Goal: Information Seeking & Learning: Learn about a topic

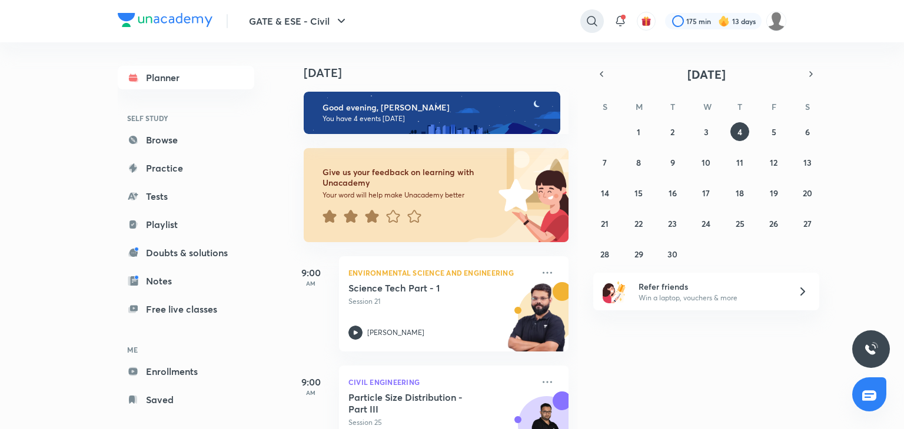
click at [591, 19] on icon at bounding box center [592, 21] width 14 height 14
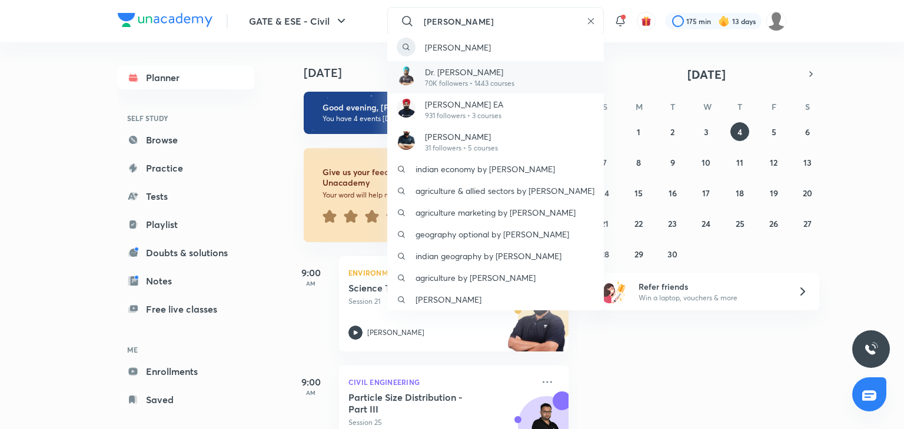
type input "[PERSON_NAME]"
click at [475, 81] on p "70K followers • 1443 courses" at bounding box center [469, 83] width 89 height 11
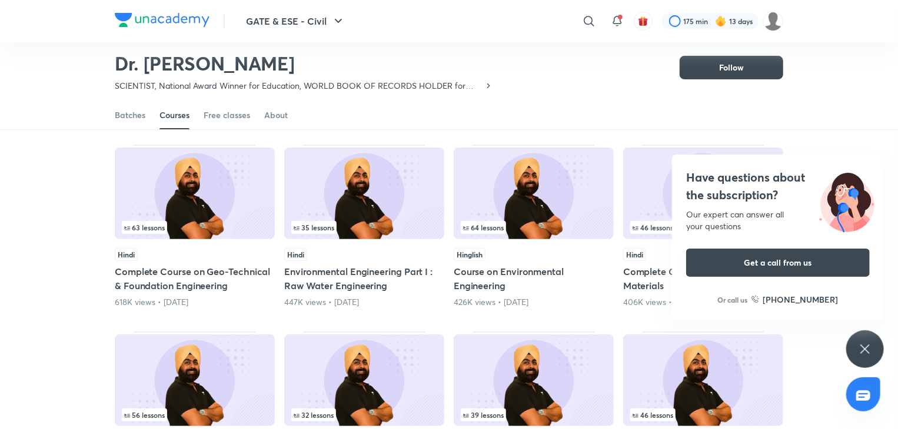
scroll to position [82, 0]
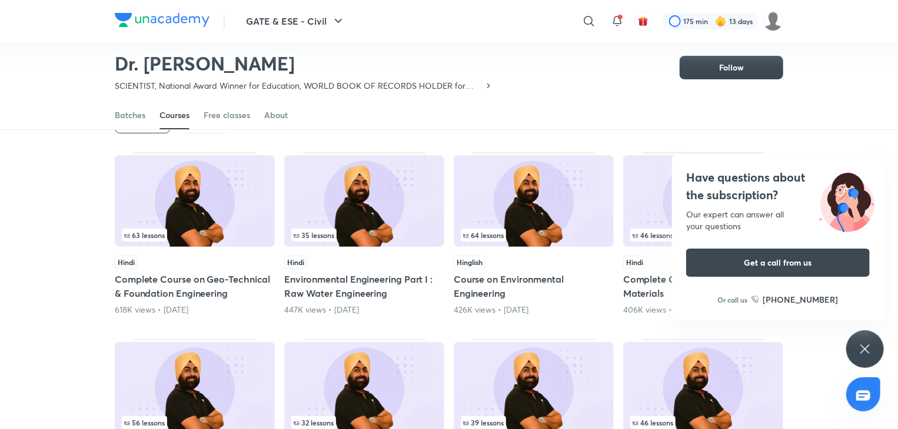
click at [502, 229] on span "64 lessons" at bounding box center [483, 235] width 45 height 13
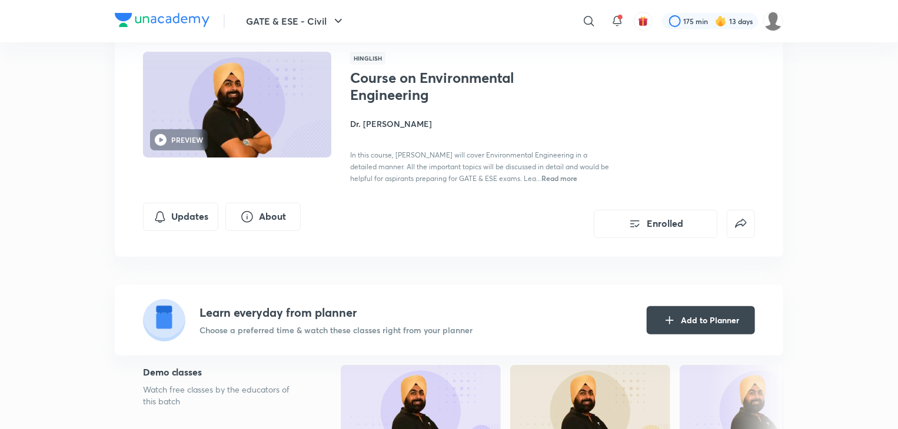
scroll to position [94, 0]
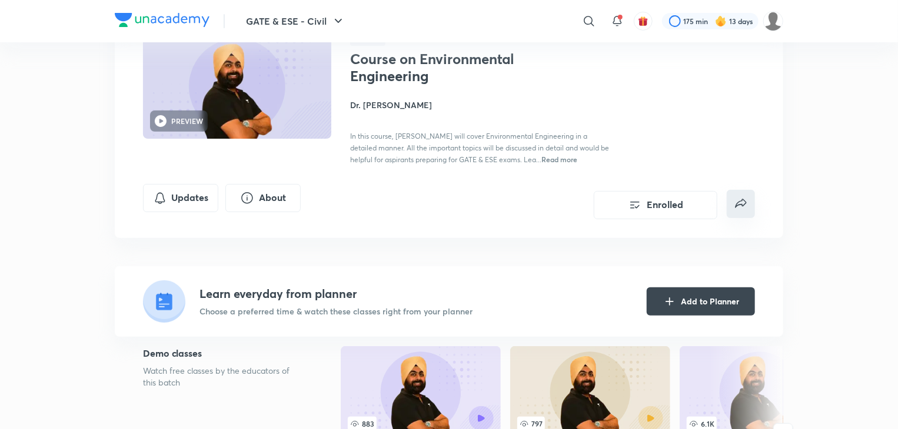
click at [737, 210] on button "false" at bounding box center [741, 204] width 28 height 28
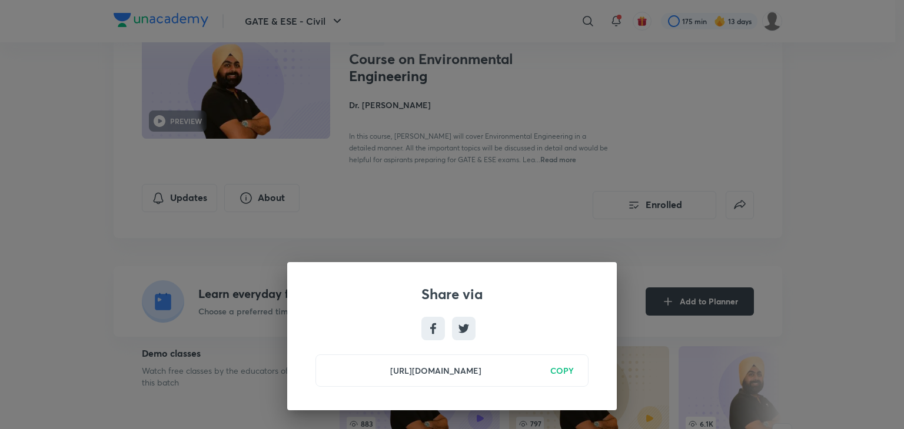
click at [564, 370] on h6 "COPY" at bounding box center [562, 371] width 24 height 12
click at [581, 224] on div "Share via [URL][DOMAIN_NAME] Copied" at bounding box center [452, 214] width 904 height 429
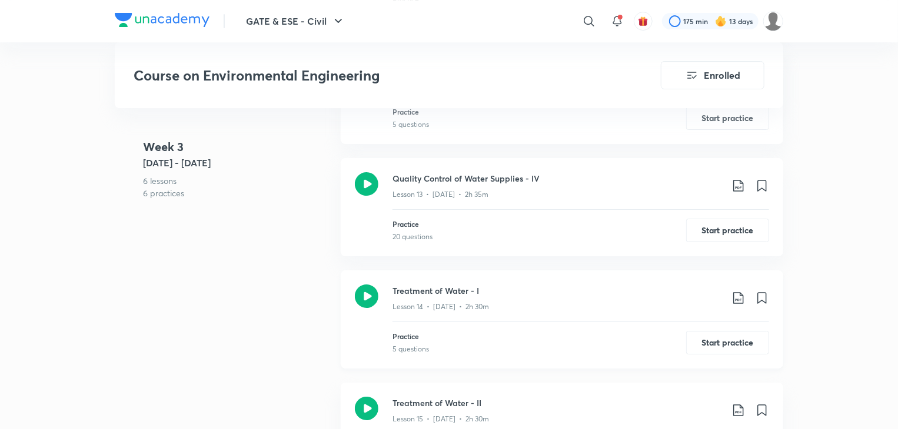
scroll to position [1993, 0]
click at [738, 297] on icon at bounding box center [738, 298] width 14 height 14
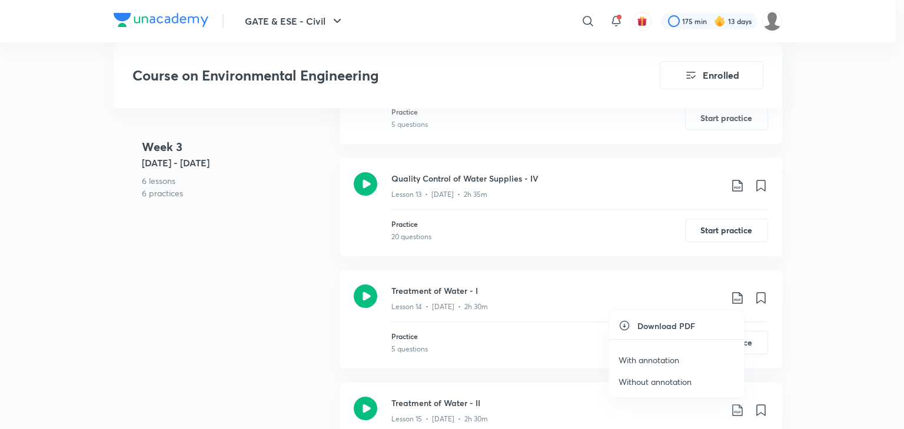
click at [640, 361] on p "With annotation" at bounding box center [648, 360] width 61 height 12
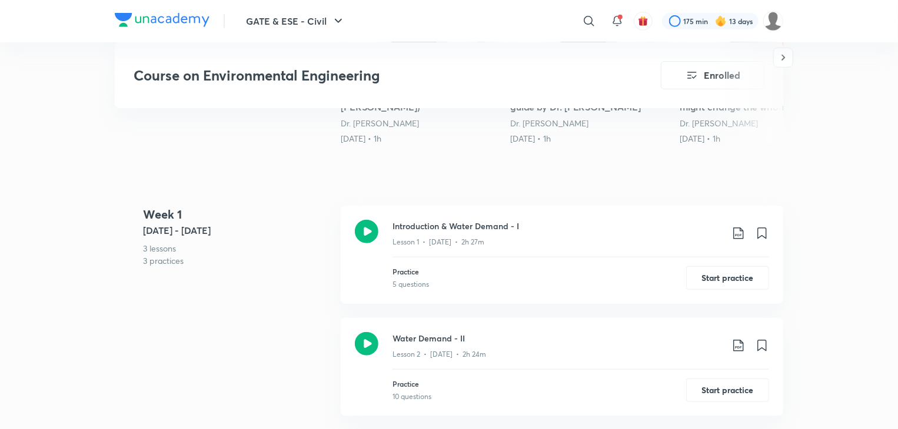
scroll to position [471, 0]
click at [732, 234] on icon at bounding box center [738, 233] width 14 height 14
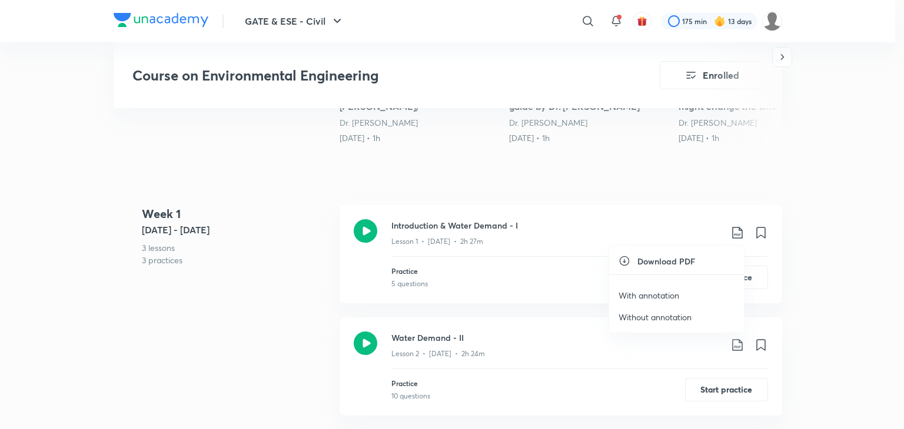
click at [650, 299] on p "With annotation" at bounding box center [648, 295] width 61 height 12
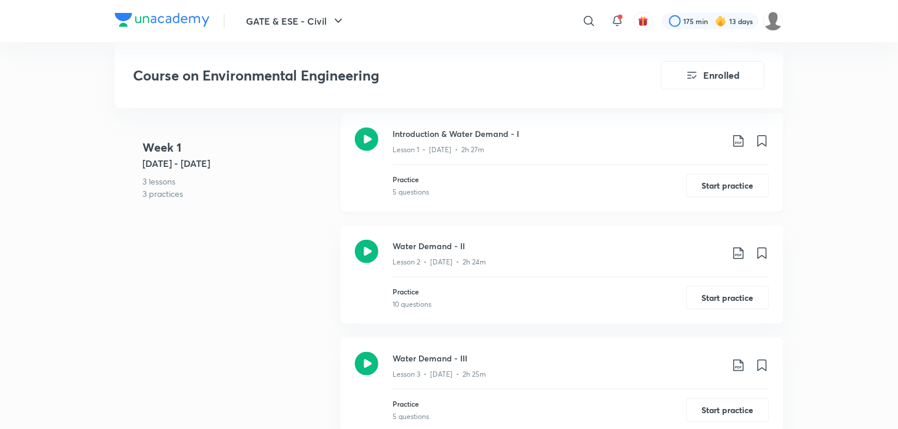
scroll to position [562, 0]
click at [742, 251] on icon at bounding box center [738, 254] width 14 height 14
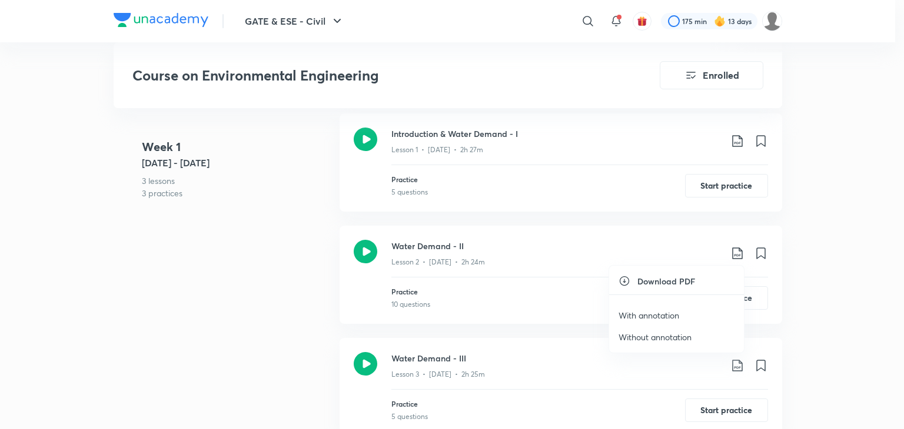
click at [661, 311] on p "With annotation" at bounding box center [648, 315] width 61 height 12
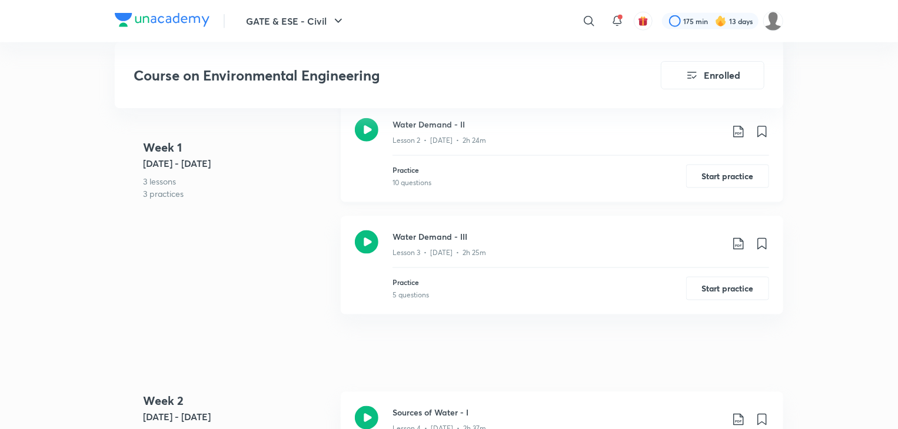
scroll to position [685, 0]
click at [739, 249] on icon at bounding box center [738, 244] width 14 height 14
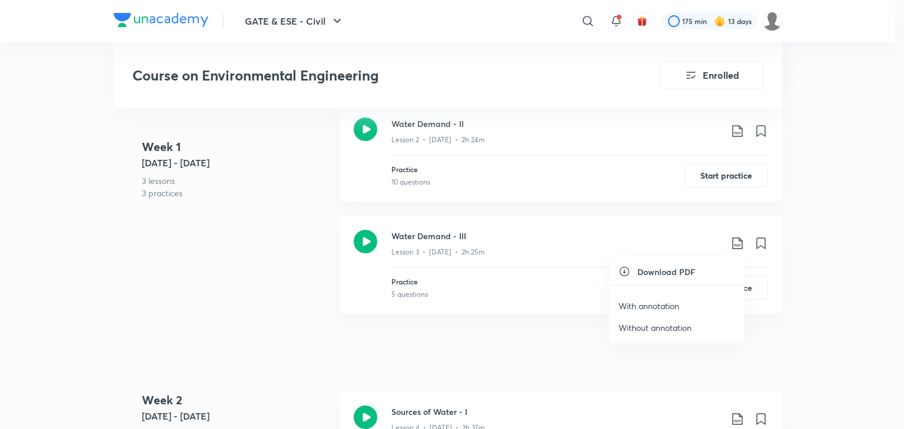
click at [630, 309] on p "With annotation" at bounding box center [648, 306] width 61 height 12
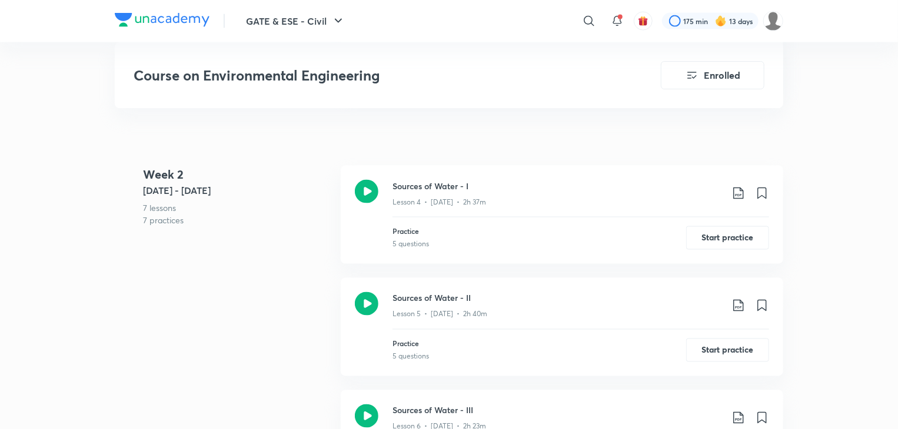
scroll to position [913, 0]
click at [741, 192] on icon at bounding box center [738, 191] width 10 height 12
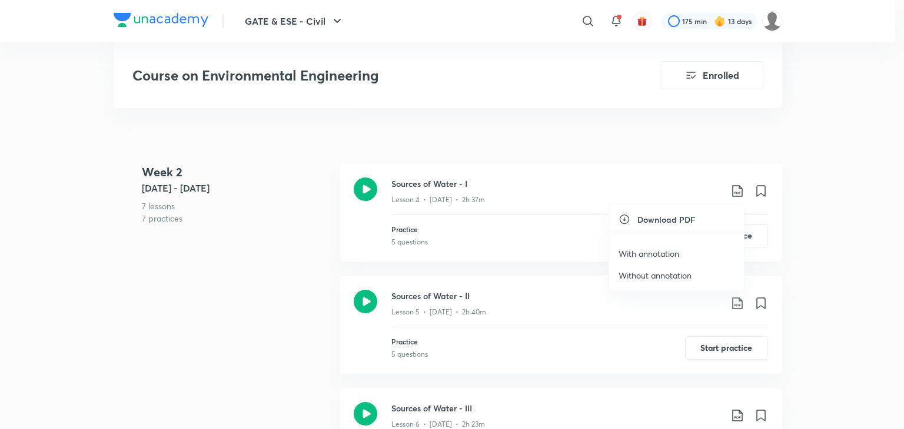
click at [654, 251] on p "With annotation" at bounding box center [648, 254] width 61 height 12
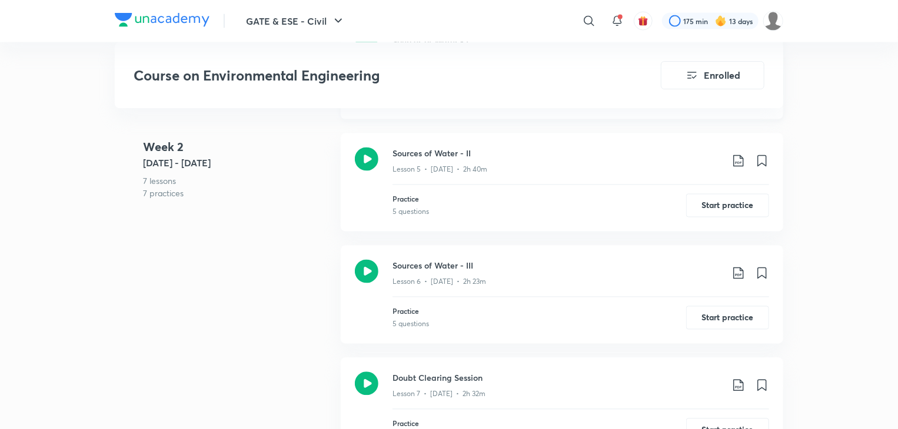
scroll to position [1054, 0]
click at [738, 161] on icon at bounding box center [738, 162] width 14 height 14
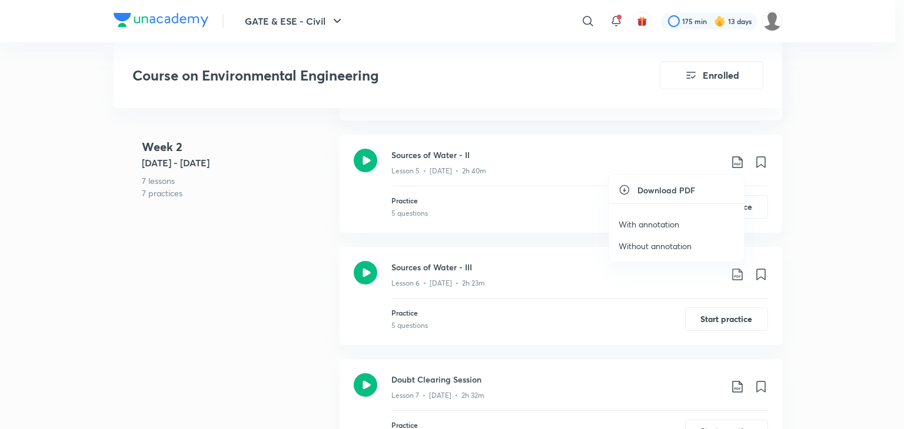
click at [648, 224] on p "With annotation" at bounding box center [648, 224] width 61 height 12
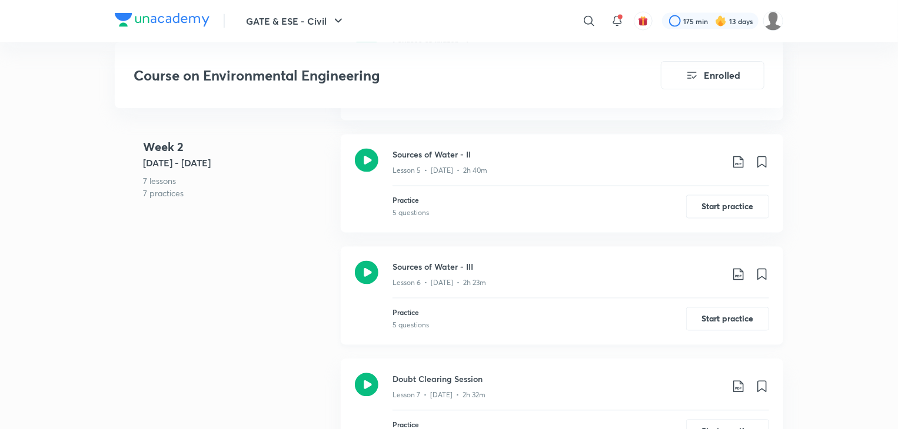
click at [741, 271] on icon at bounding box center [738, 275] width 10 height 12
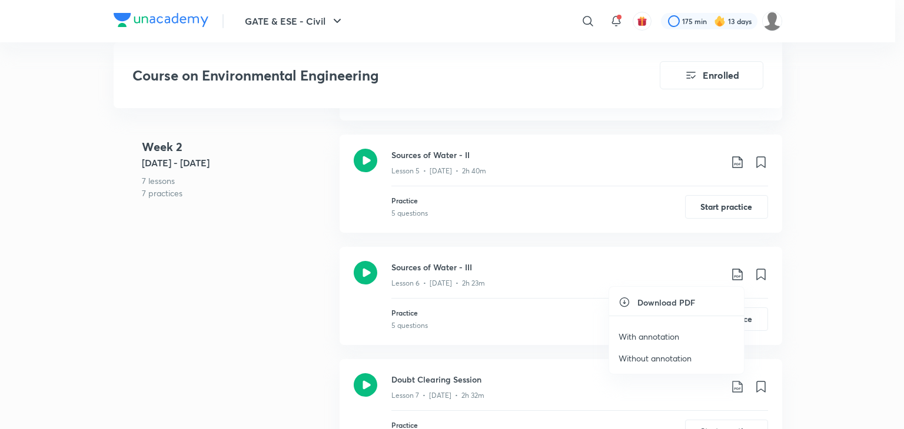
click at [654, 334] on p "With annotation" at bounding box center [648, 337] width 61 height 12
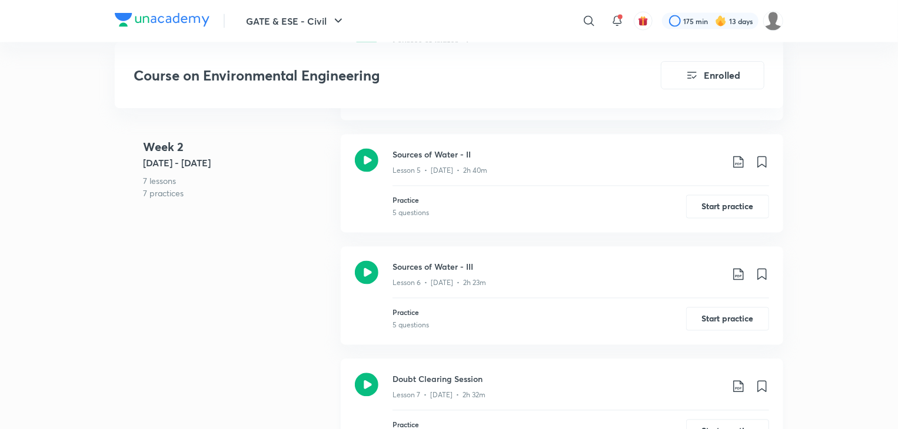
click at [733, 393] on div "Doubt Clearing Session Lesson 7 • [DATE] • 2h 32m" at bounding box center [580, 388] width 377 height 28
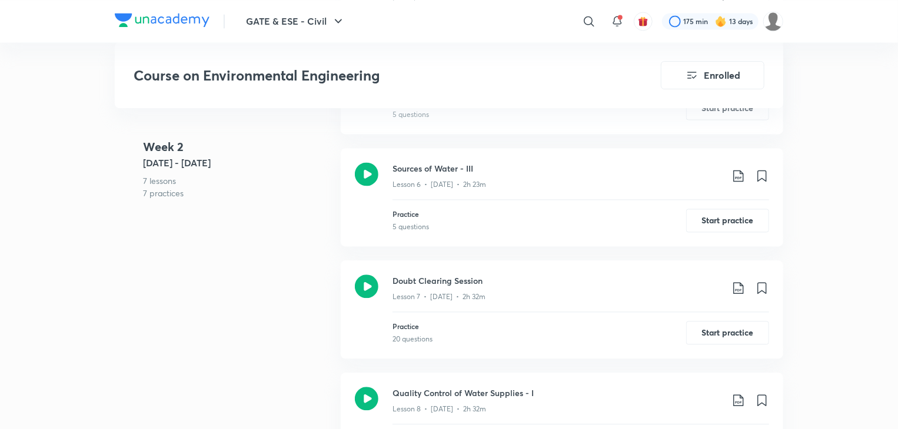
scroll to position [1155, 0]
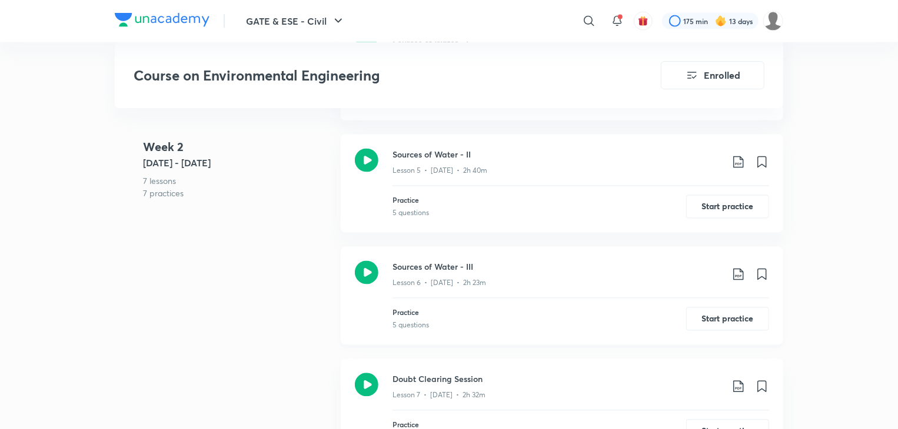
click at [739, 274] on icon at bounding box center [738, 275] width 14 height 14
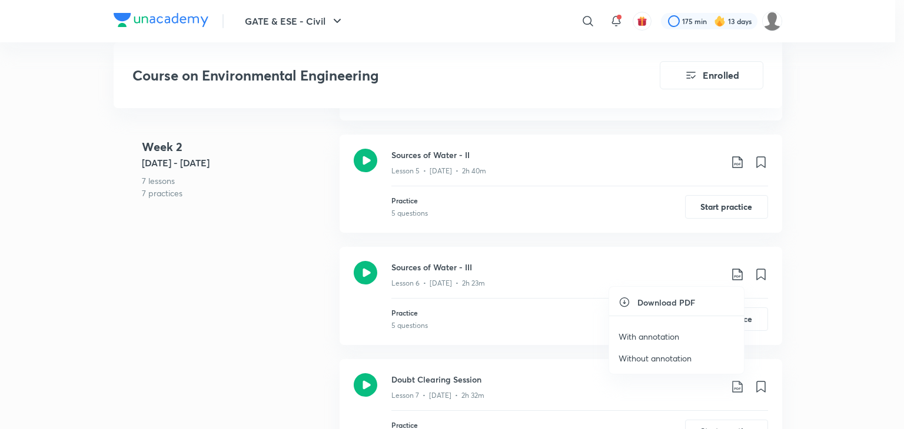
click at [646, 336] on p "With annotation" at bounding box center [648, 337] width 61 height 12
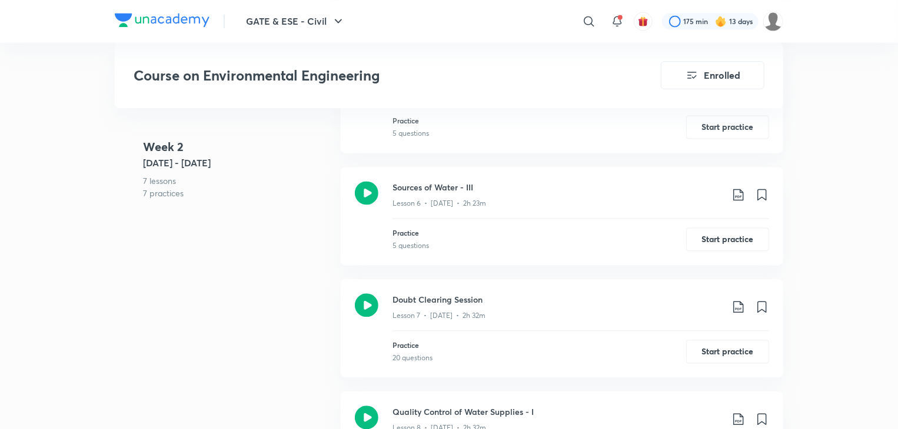
scroll to position [1135, 0]
click at [743, 305] on icon at bounding box center [738, 306] width 10 height 12
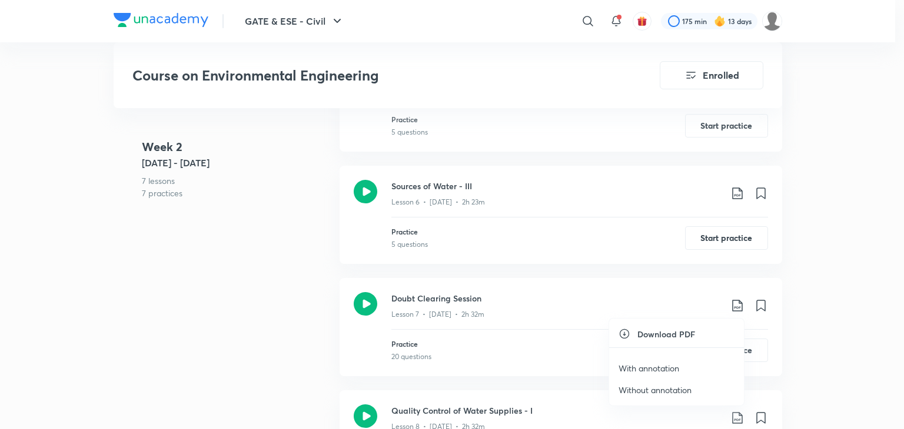
click at [655, 368] on p "With annotation" at bounding box center [648, 368] width 61 height 12
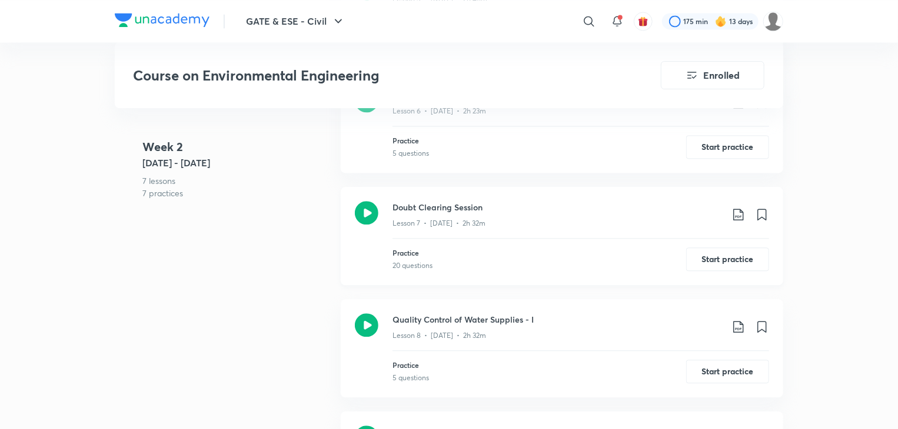
scroll to position [1229, 0]
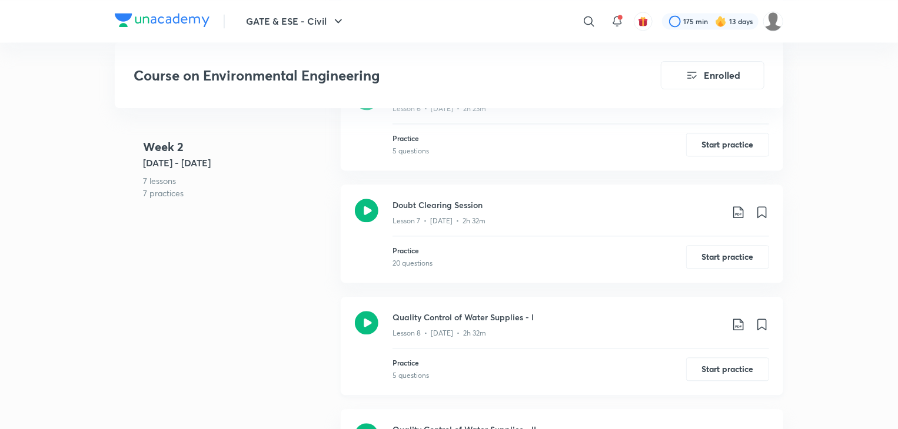
click at [732, 321] on icon at bounding box center [738, 325] width 14 height 14
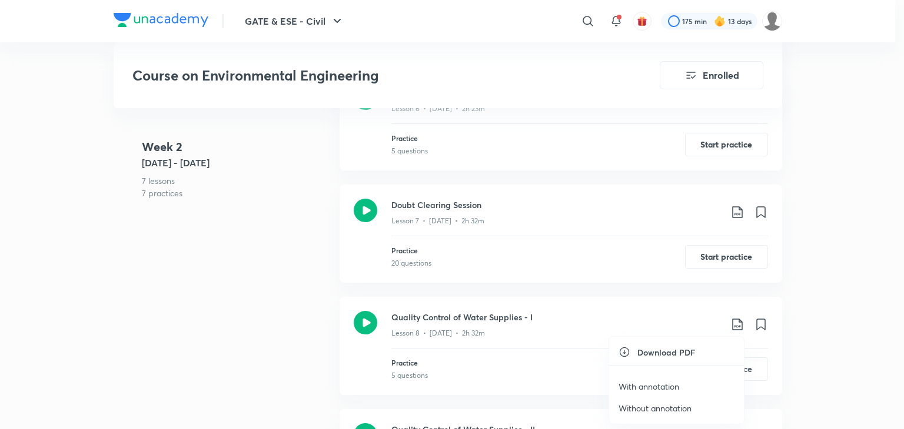
click at [654, 386] on p "With annotation" at bounding box center [648, 387] width 61 height 12
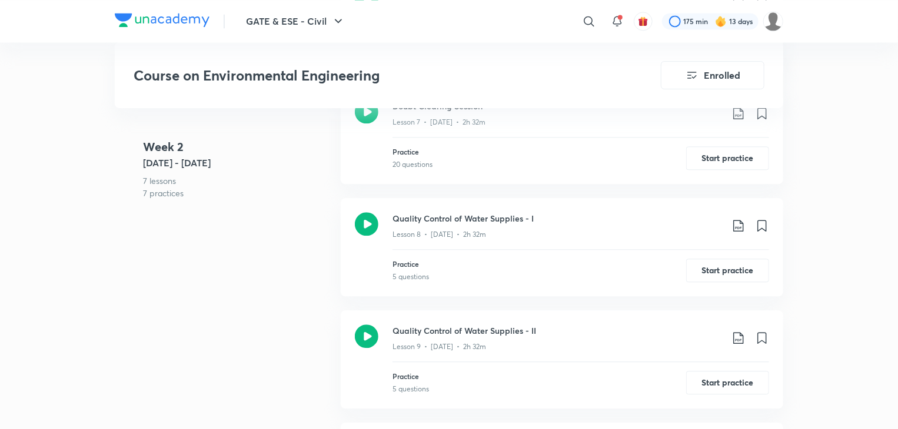
scroll to position [1330, 0]
click at [737, 339] on icon at bounding box center [738, 336] width 14 height 14
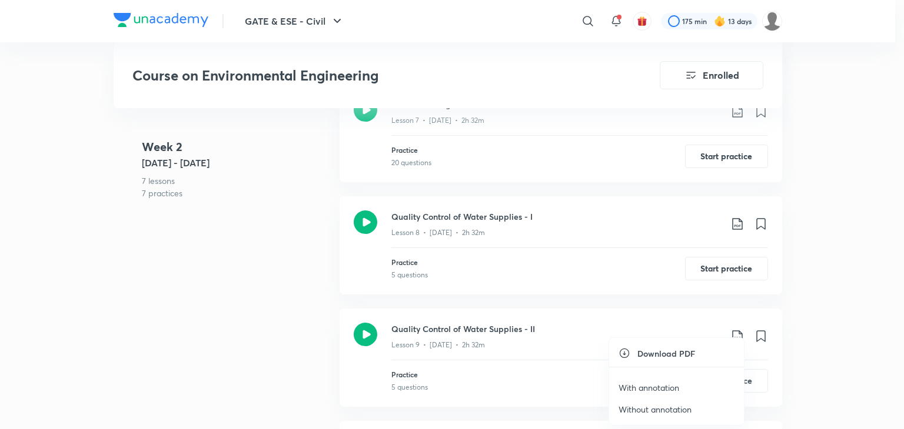
click at [665, 386] on p "With annotation" at bounding box center [648, 388] width 61 height 12
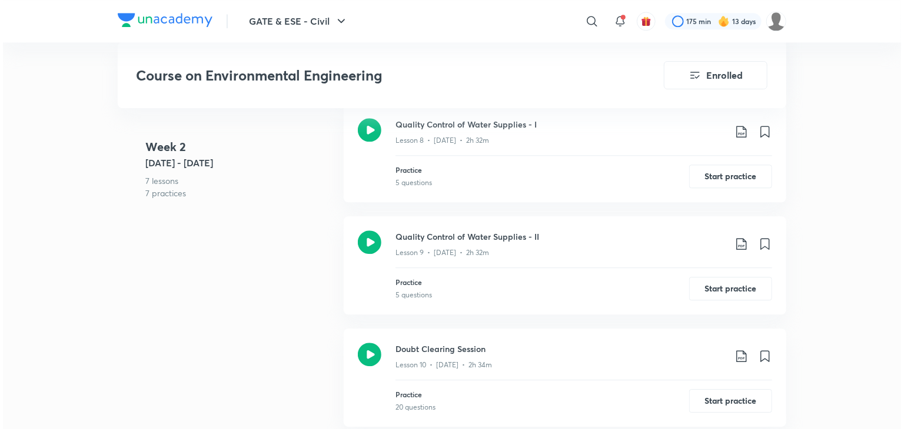
scroll to position [1424, 0]
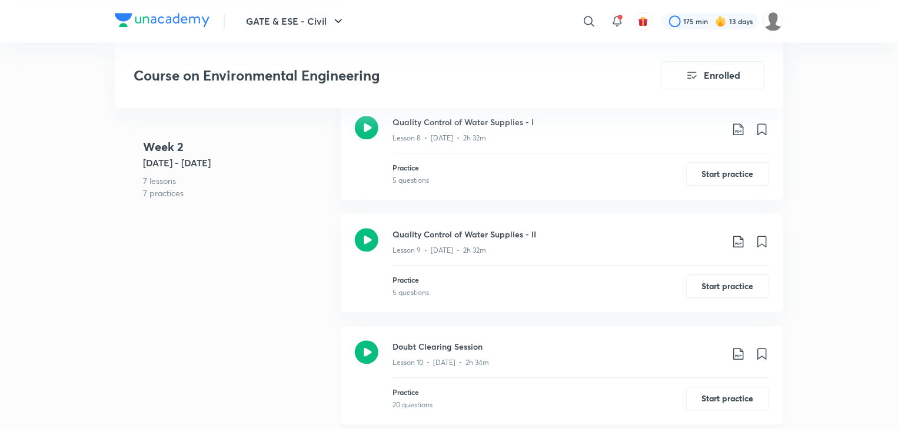
click at [737, 352] on icon at bounding box center [738, 354] width 14 height 14
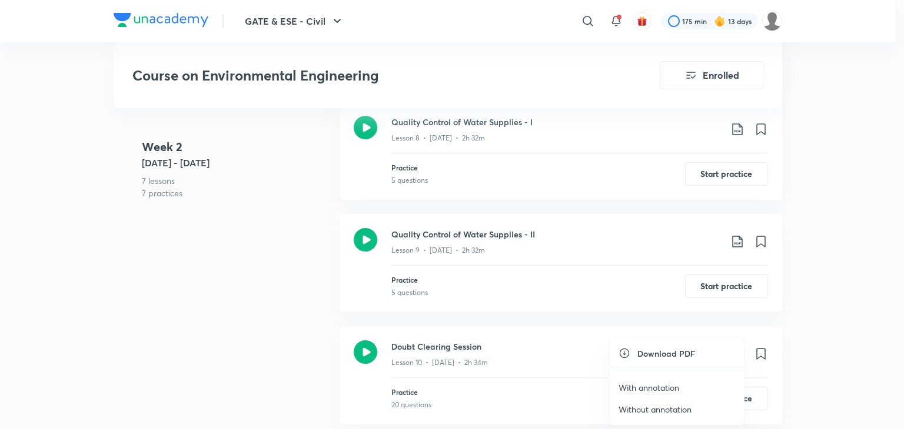
click at [638, 386] on p "With annotation" at bounding box center [648, 388] width 61 height 12
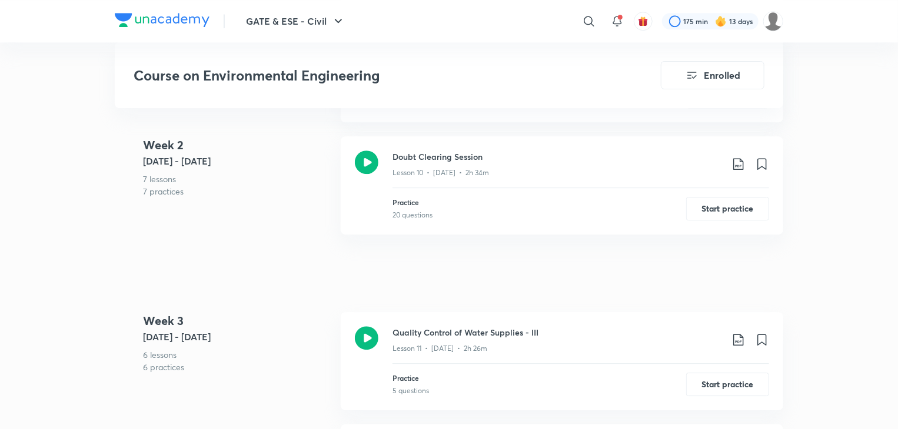
scroll to position [1638, 0]
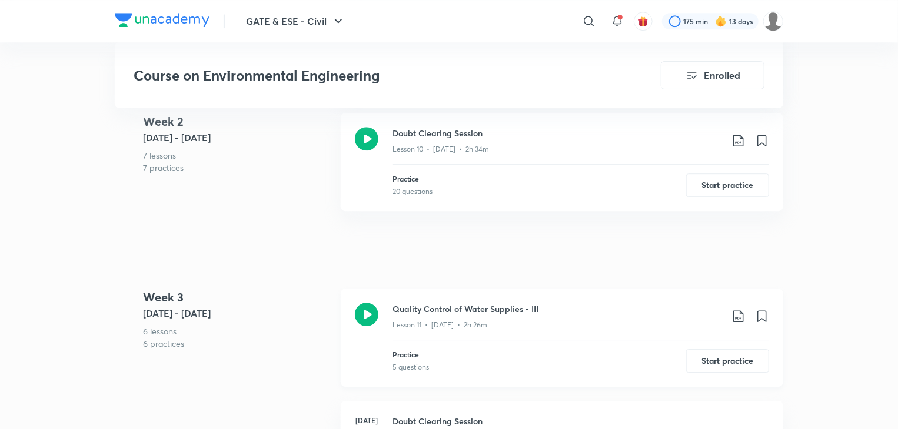
click at [741, 314] on icon at bounding box center [738, 316] width 14 height 14
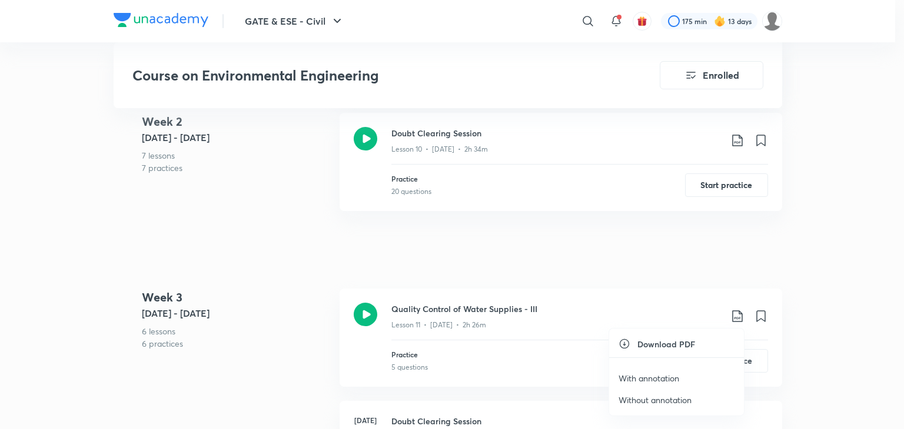
click at [649, 379] on p "With annotation" at bounding box center [648, 378] width 61 height 12
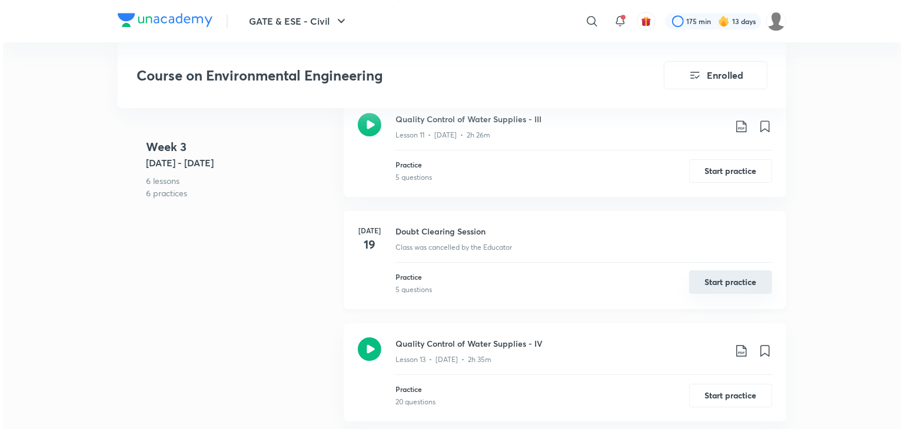
scroll to position [1829, 0]
click at [734, 349] on icon at bounding box center [738, 351] width 14 height 14
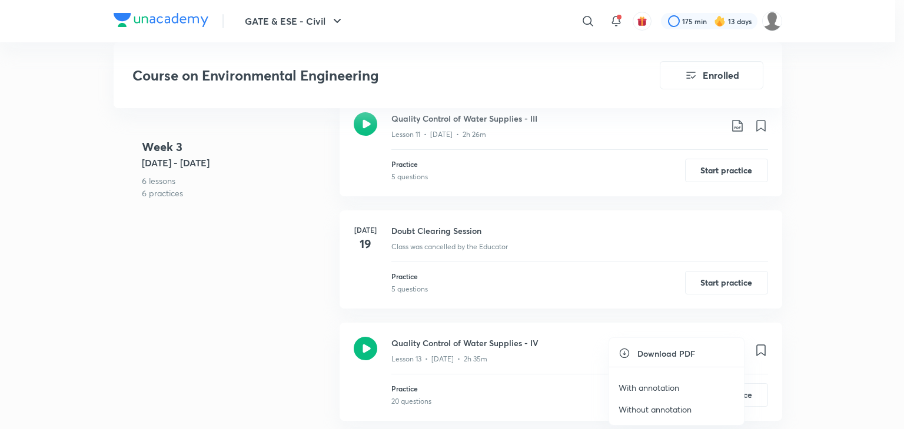
click at [650, 384] on p "With annotation" at bounding box center [648, 388] width 61 height 12
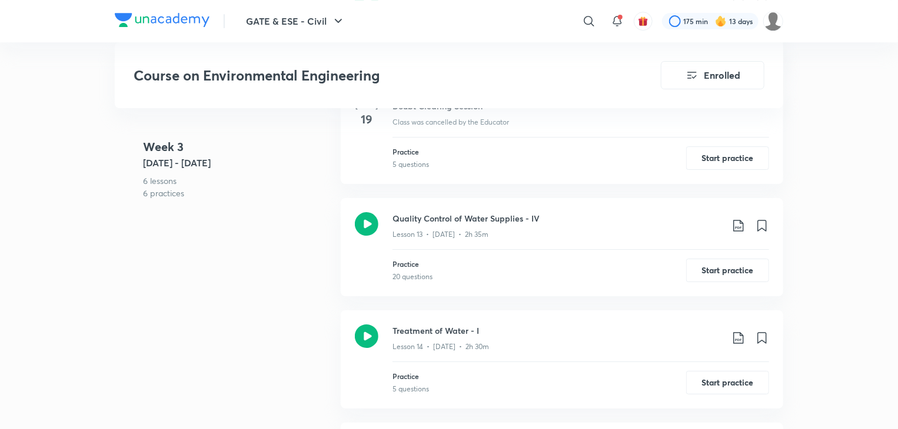
scroll to position [1975, 0]
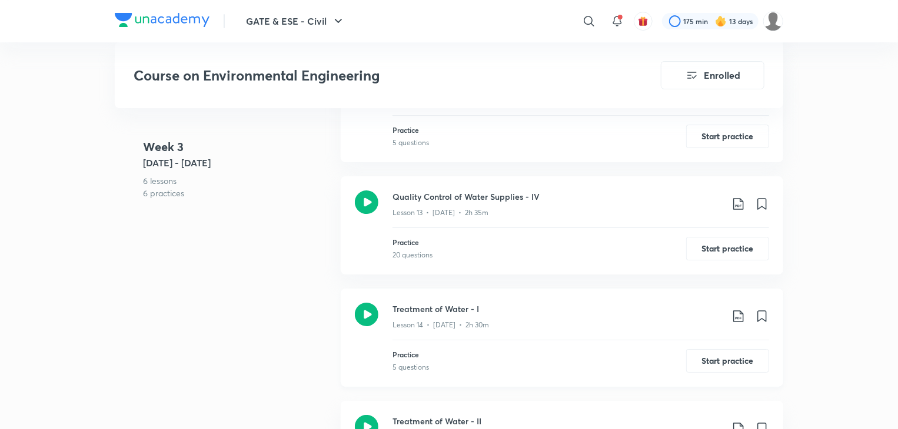
click at [735, 316] on icon at bounding box center [738, 316] width 14 height 14
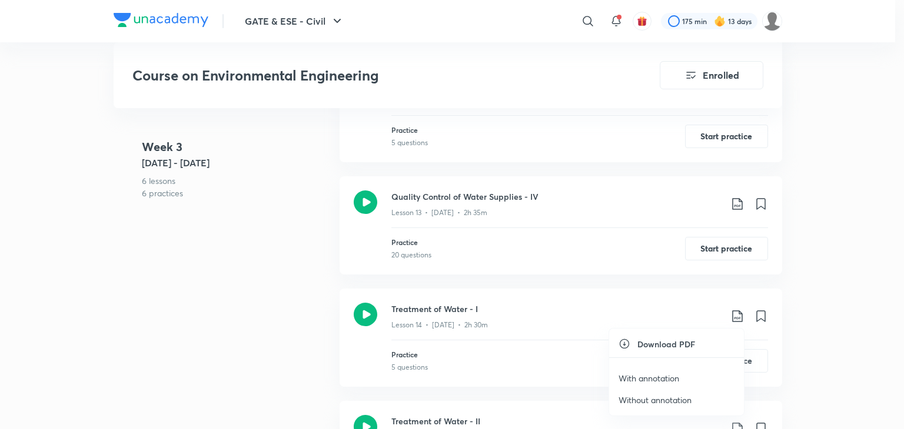
click at [650, 375] on p "With annotation" at bounding box center [648, 378] width 61 height 12
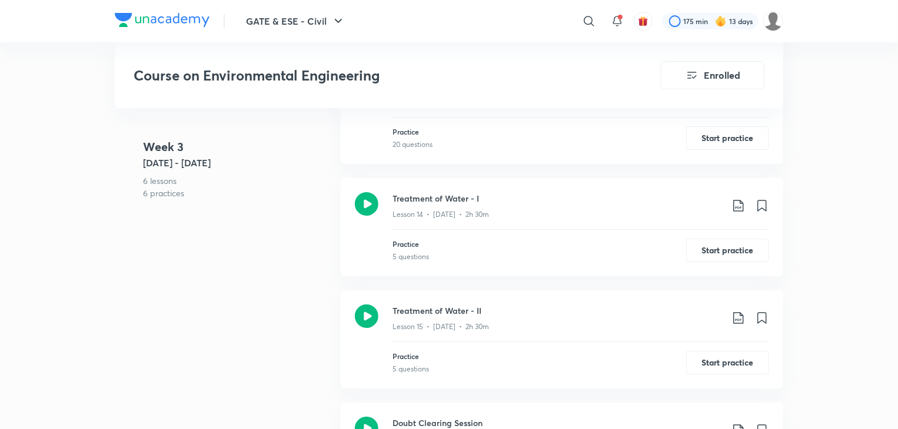
scroll to position [2087, 0]
click at [737, 317] on icon at bounding box center [738, 317] width 14 height 14
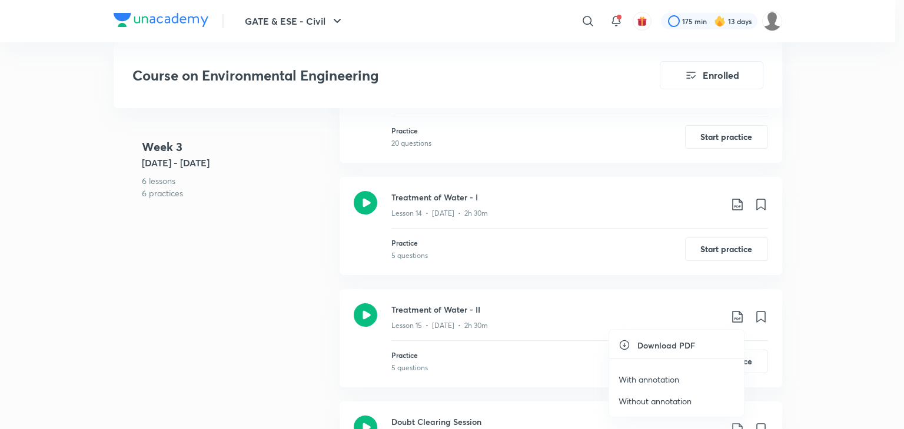
click at [659, 377] on p "With annotation" at bounding box center [648, 380] width 61 height 12
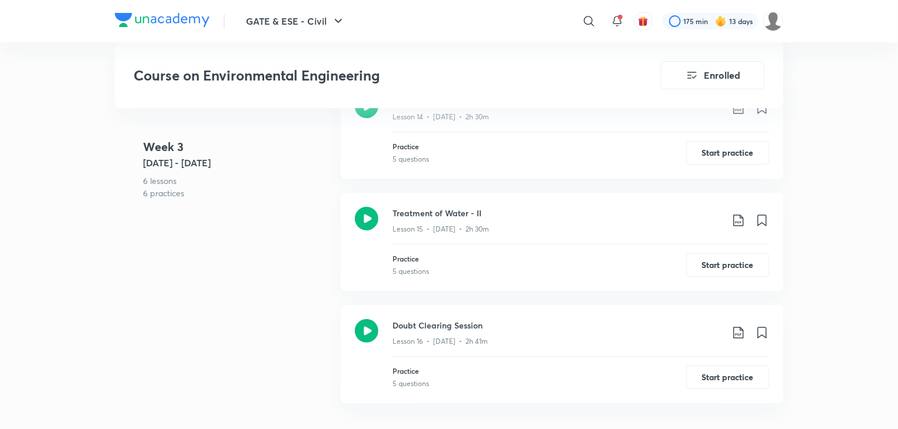
scroll to position [2188, 0]
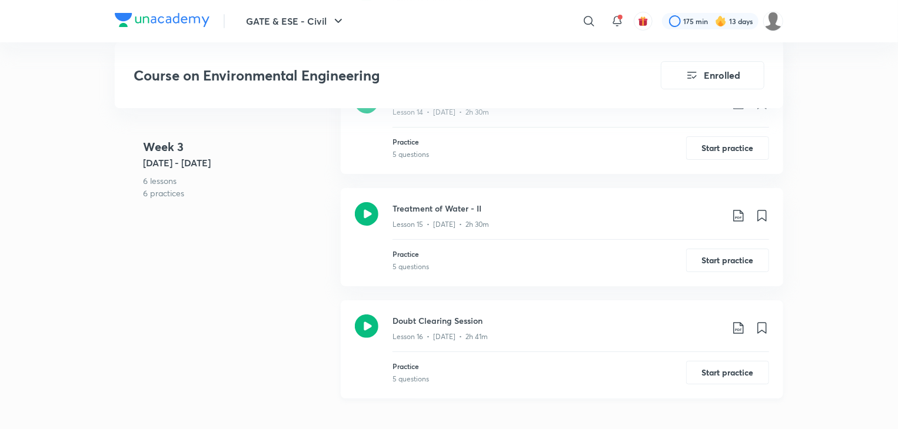
click at [740, 330] on icon at bounding box center [738, 328] width 10 height 12
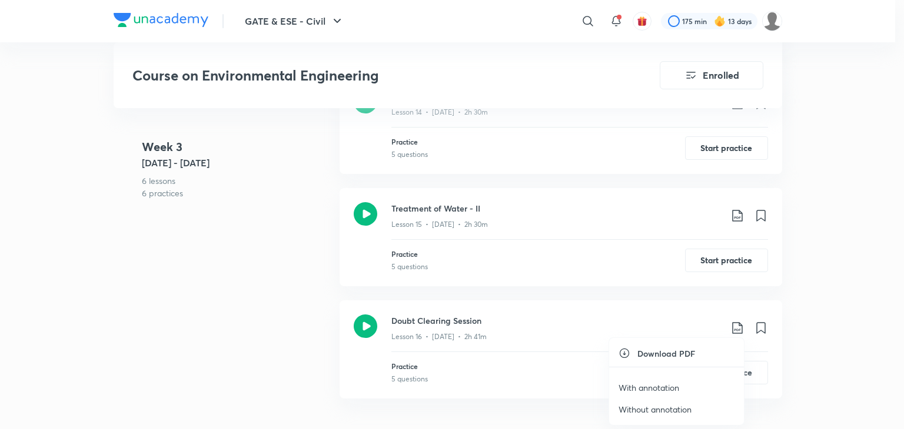
click at [650, 388] on p "With annotation" at bounding box center [648, 388] width 61 height 12
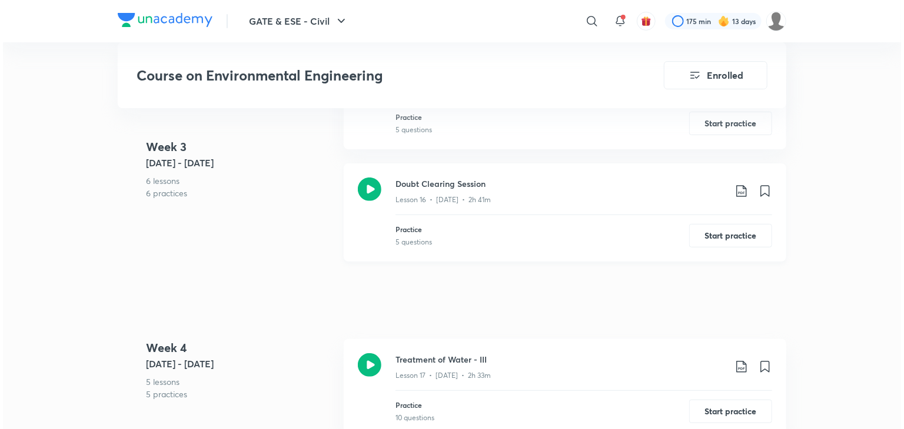
scroll to position [2337, 0]
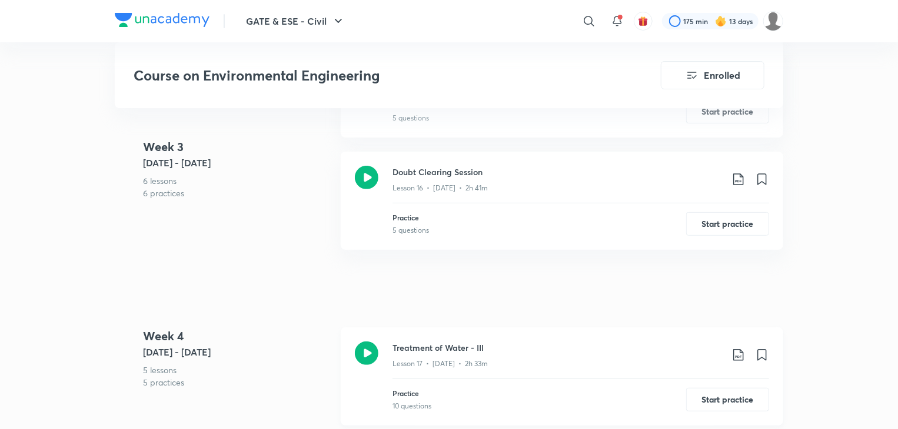
click at [737, 349] on icon at bounding box center [738, 355] width 10 height 12
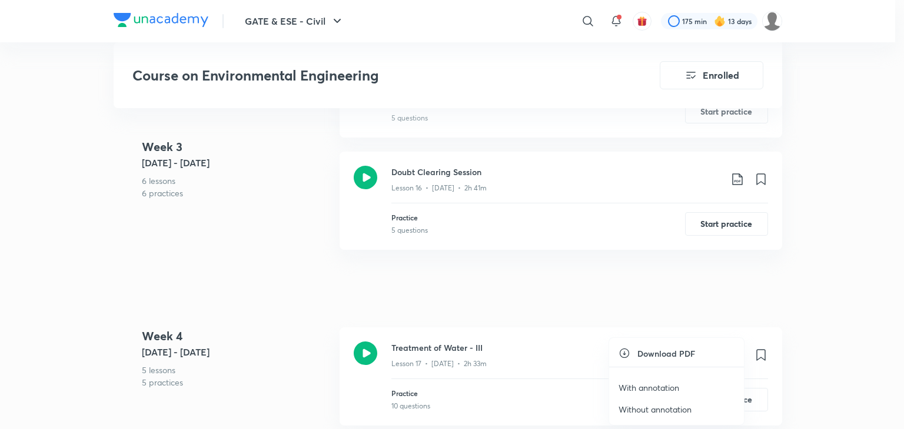
click at [647, 383] on p "With annotation" at bounding box center [648, 388] width 61 height 12
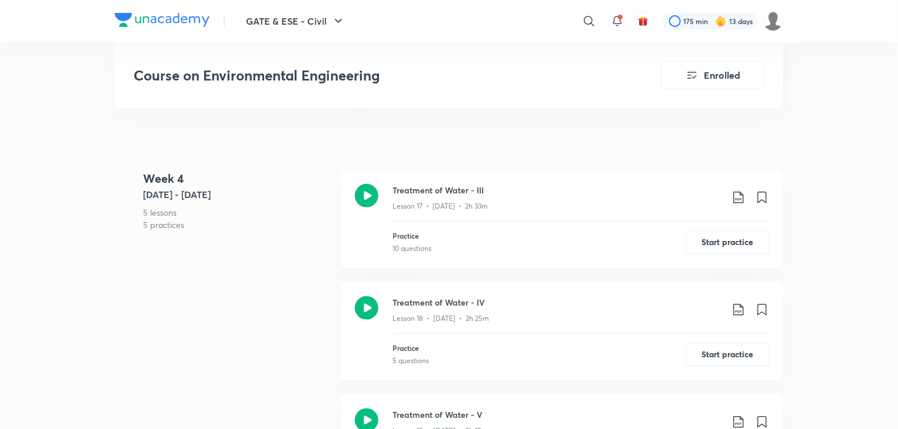
scroll to position [2495, 0]
click at [739, 304] on icon at bounding box center [738, 310] width 14 height 14
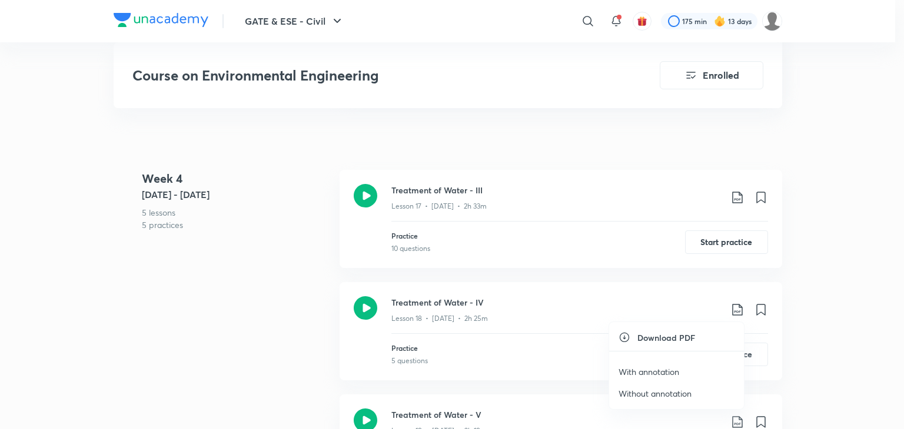
click at [654, 367] on p "With annotation" at bounding box center [648, 372] width 61 height 12
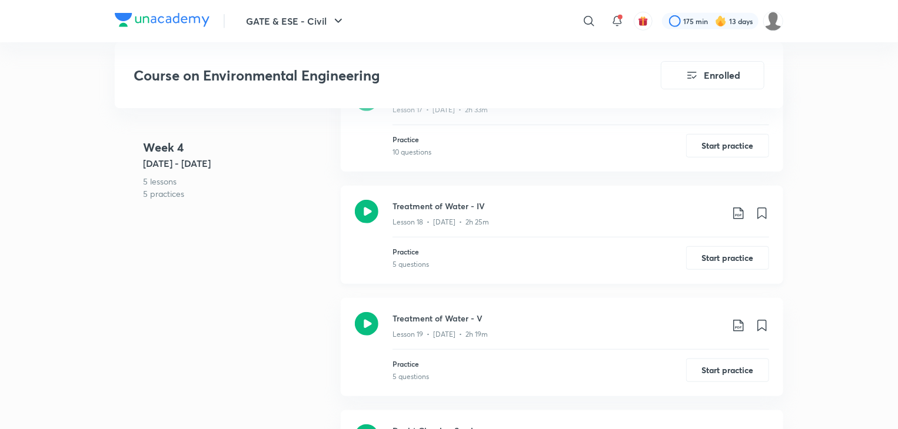
scroll to position [2594, 0]
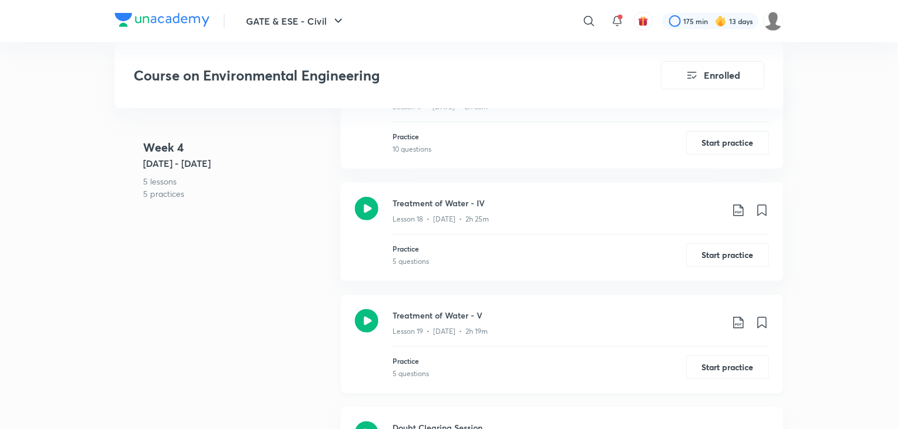
click at [741, 322] on icon at bounding box center [738, 323] width 14 height 14
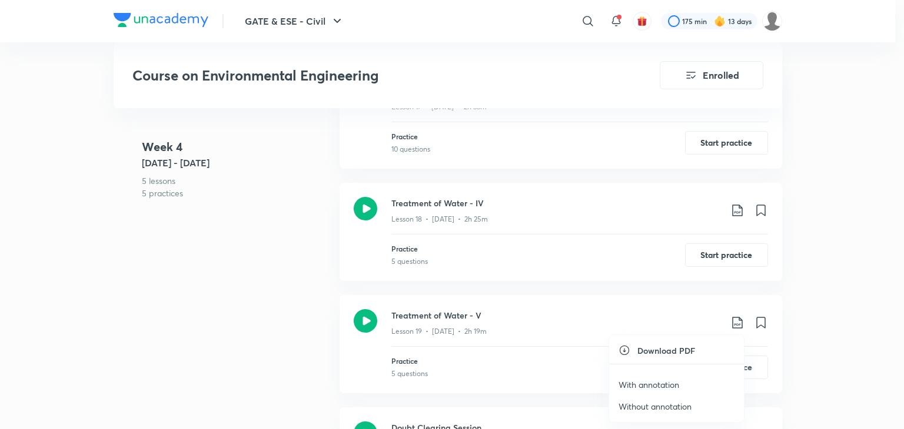
click at [666, 384] on p "With annotation" at bounding box center [648, 385] width 61 height 12
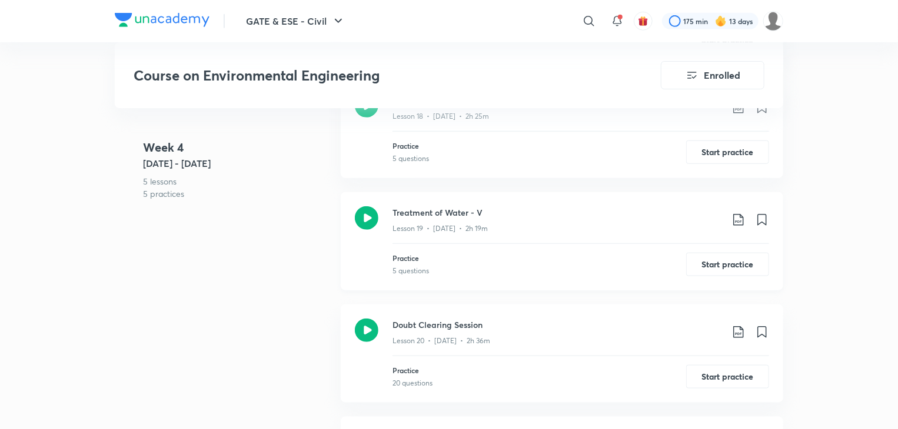
scroll to position [2700, 0]
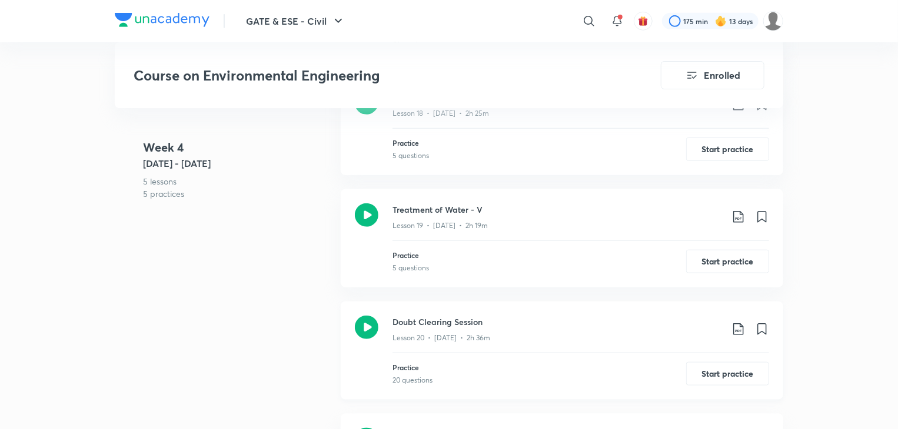
click at [742, 328] on icon at bounding box center [738, 329] width 14 height 14
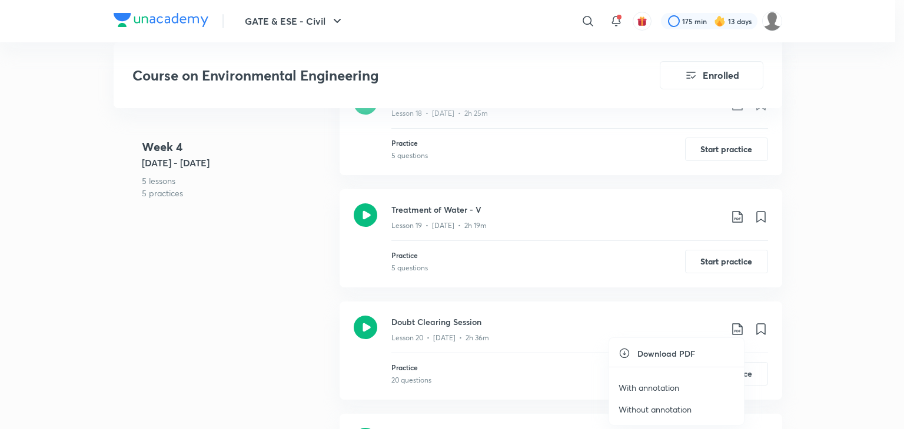
click at [652, 387] on p "With annotation" at bounding box center [648, 388] width 61 height 12
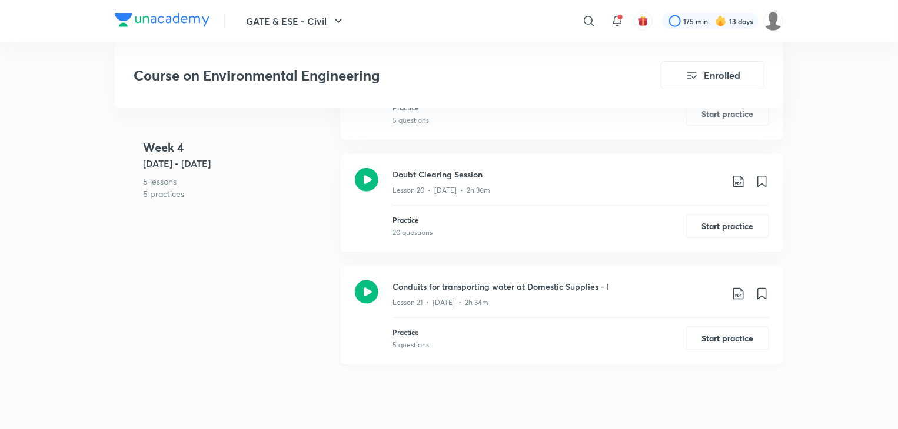
scroll to position [2848, 0]
click at [735, 297] on icon at bounding box center [738, 294] width 14 height 14
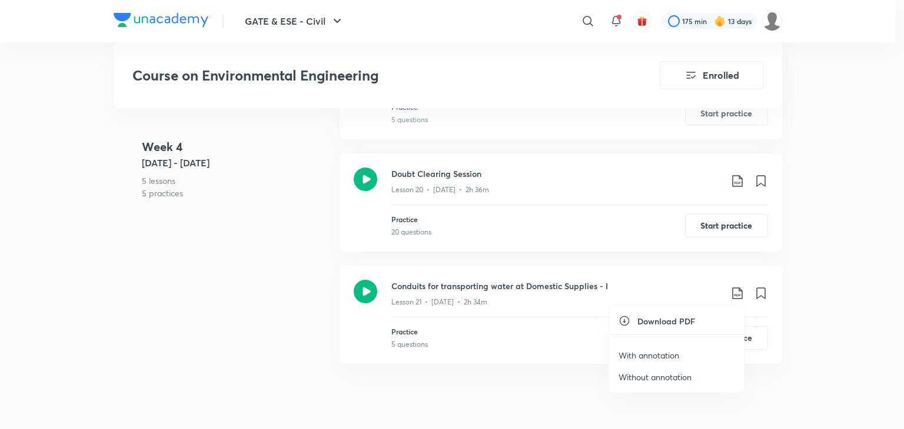
click at [655, 352] on p "With annotation" at bounding box center [648, 355] width 61 height 12
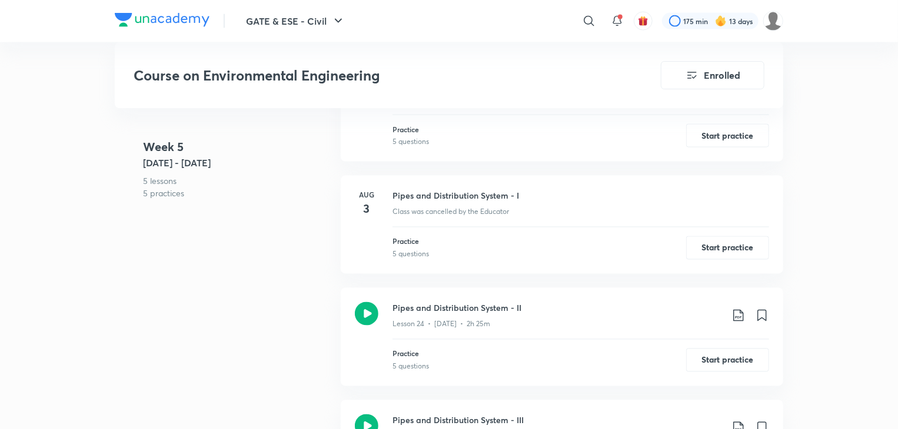
scroll to position [3227, 0]
click at [734, 311] on icon at bounding box center [738, 315] width 10 height 12
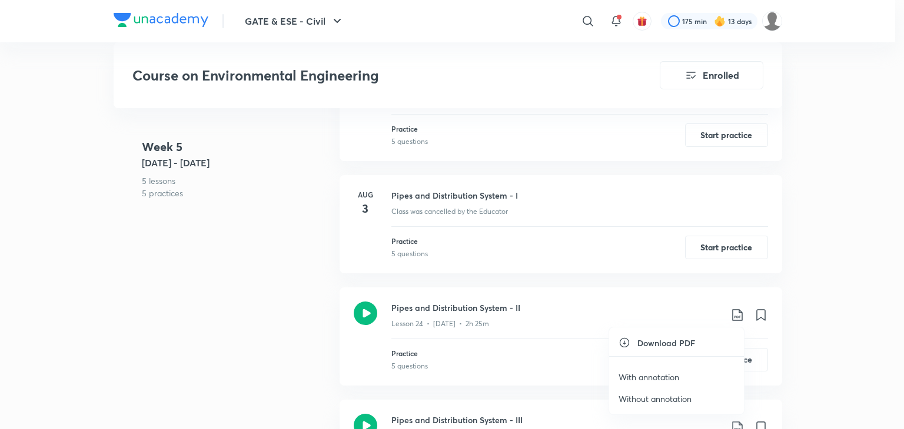
click at [657, 375] on p "With annotation" at bounding box center [648, 377] width 61 height 12
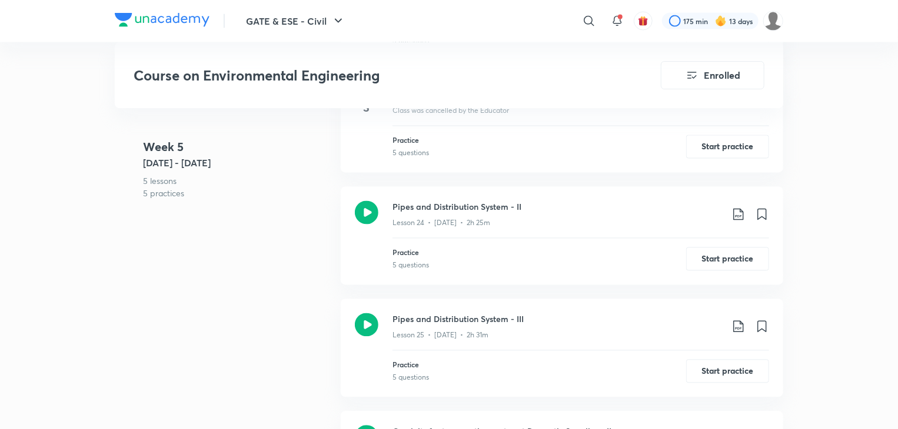
scroll to position [3328, 0]
click at [732, 323] on icon at bounding box center [738, 327] width 14 height 14
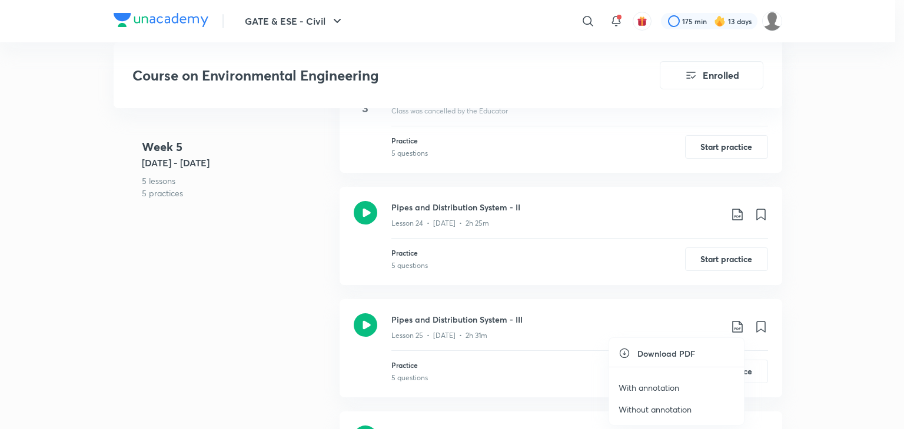
click at [629, 312] on div at bounding box center [452, 214] width 904 height 429
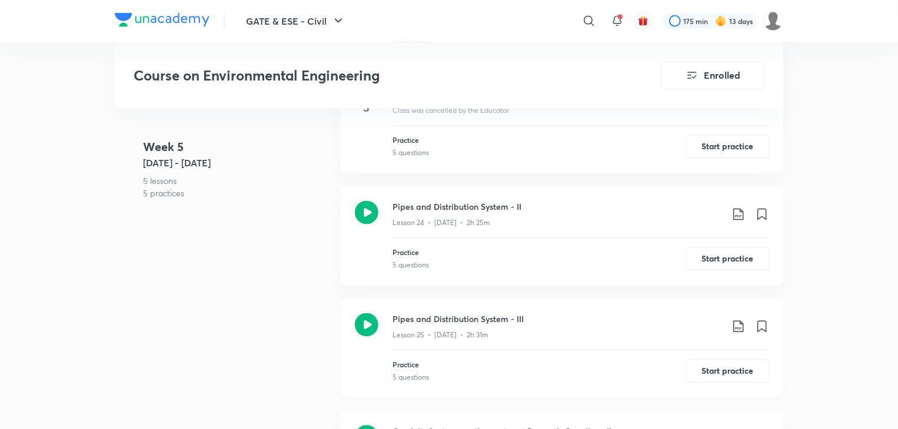
click at [735, 329] on icon at bounding box center [738, 327] width 14 height 14
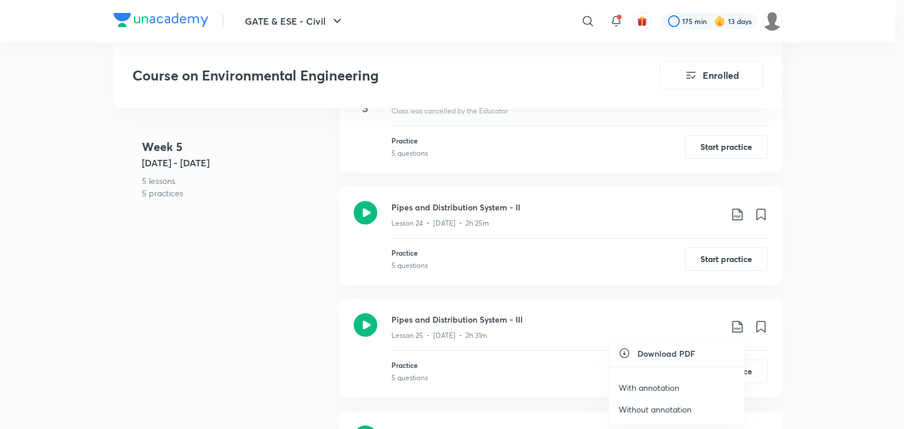
click at [665, 385] on p "With annotation" at bounding box center [648, 388] width 61 height 12
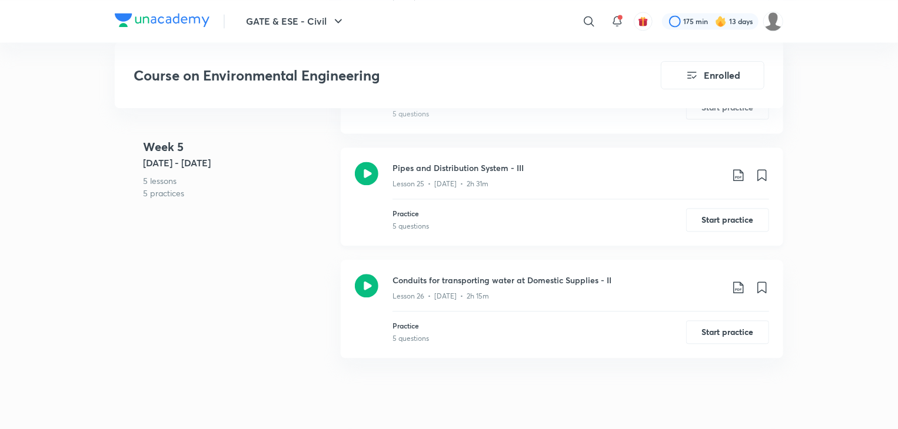
scroll to position [3482, 0]
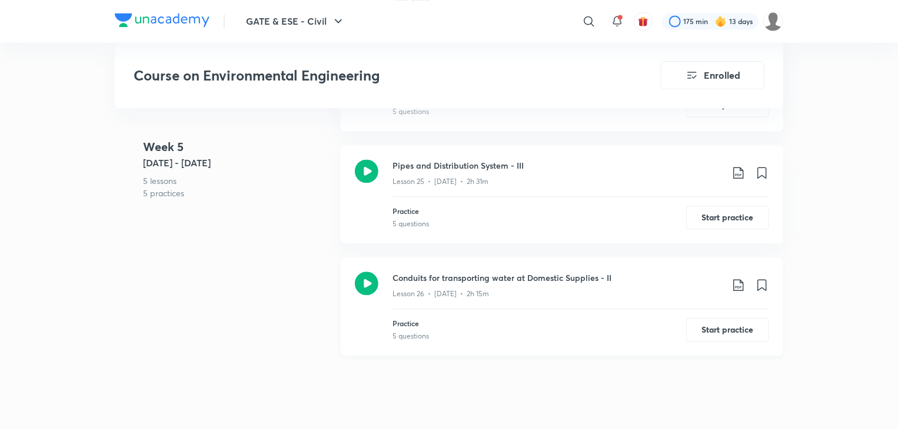
click at [734, 282] on icon at bounding box center [738, 285] width 14 height 14
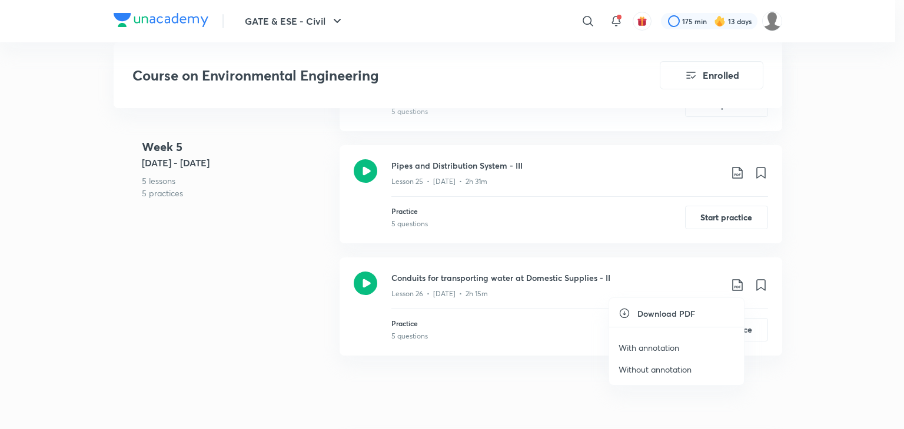
click at [658, 342] on p "With annotation" at bounding box center [648, 348] width 61 height 12
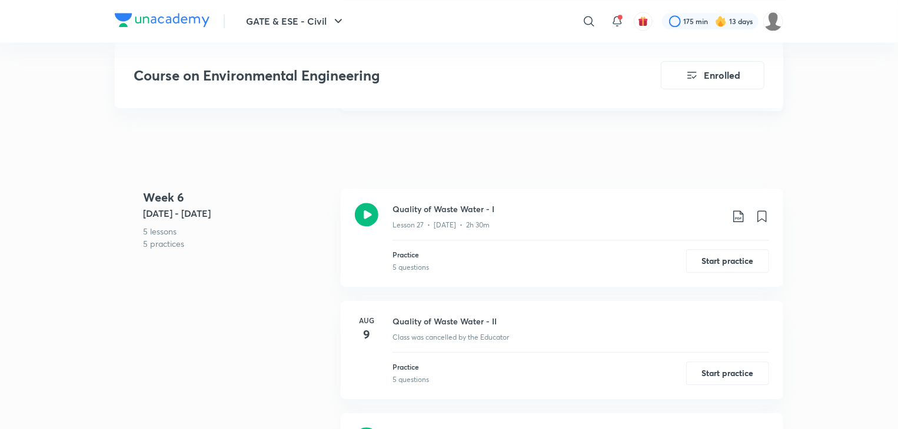
scroll to position [3728, 0]
click at [741, 212] on icon at bounding box center [738, 215] width 14 height 14
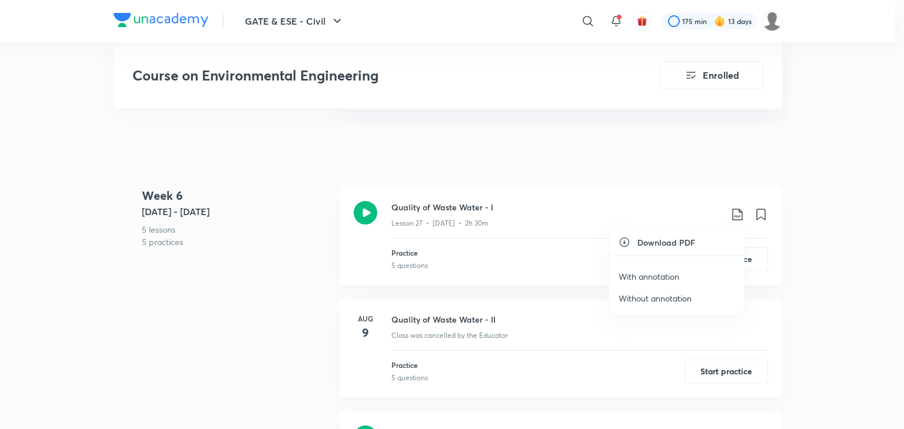
click at [671, 274] on p "With annotation" at bounding box center [648, 277] width 61 height 12
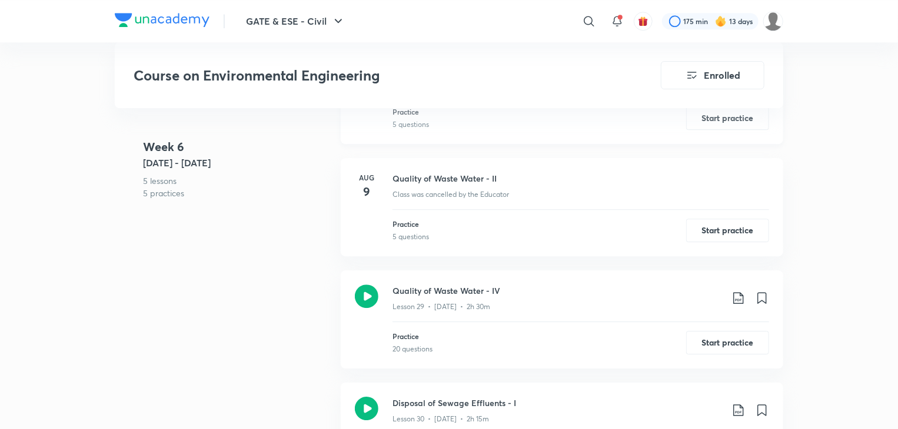
scroll to position [3870, 0]
click at [741, 293] on icon at bounding box center [738, 298] width 14 height 14
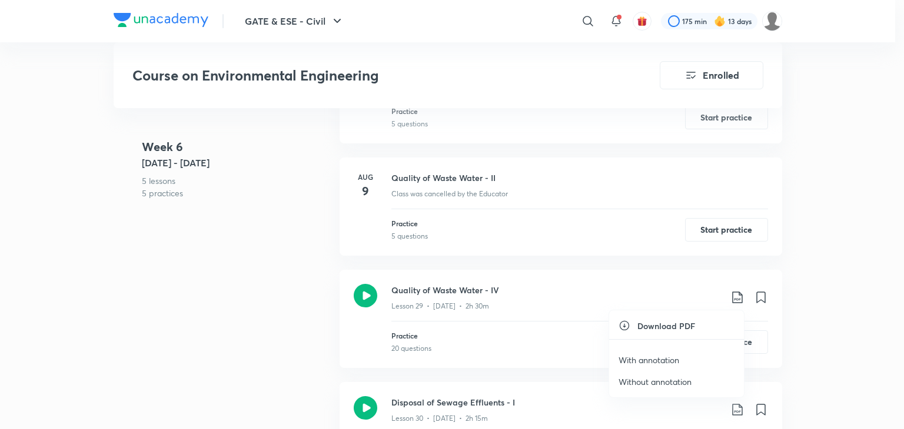
click at [640, 356] on p "With annotation" at bounding box center [648, 360] width 61 height 12
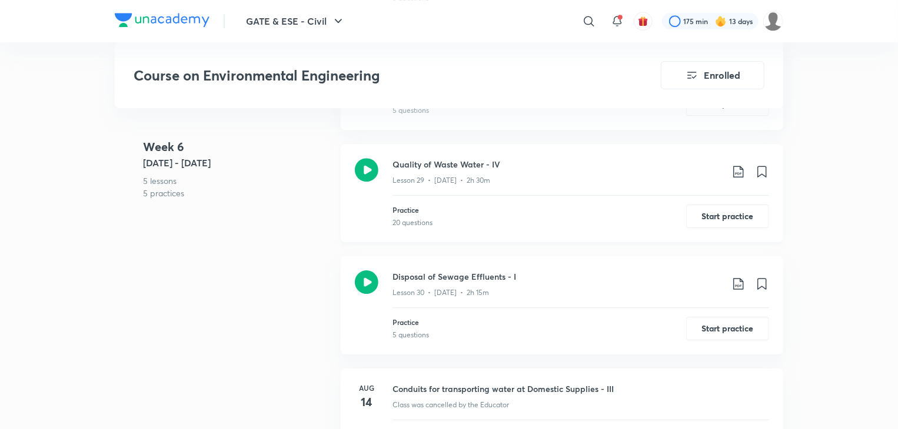
scroll to position [3996, 0]
click at [735, 284] on icon at bounding box center [738, 284] width 14 height 14
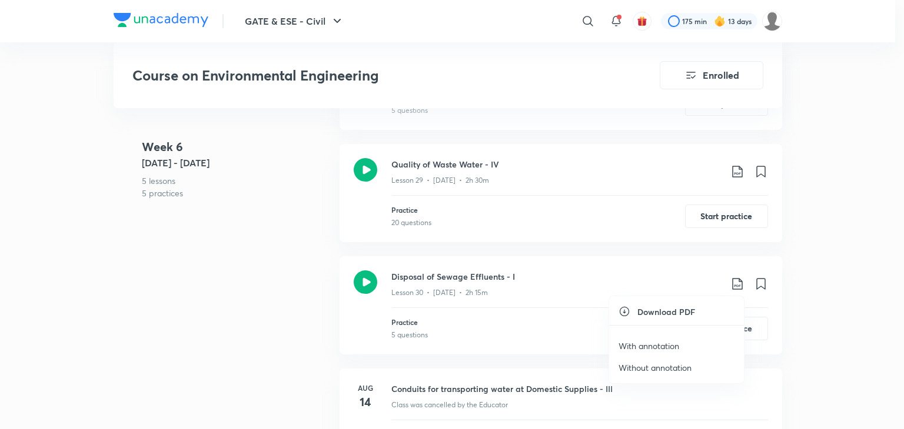
click at [671, 341] on p "With annotation" at bounding box center [648, 346] width 61 height 12
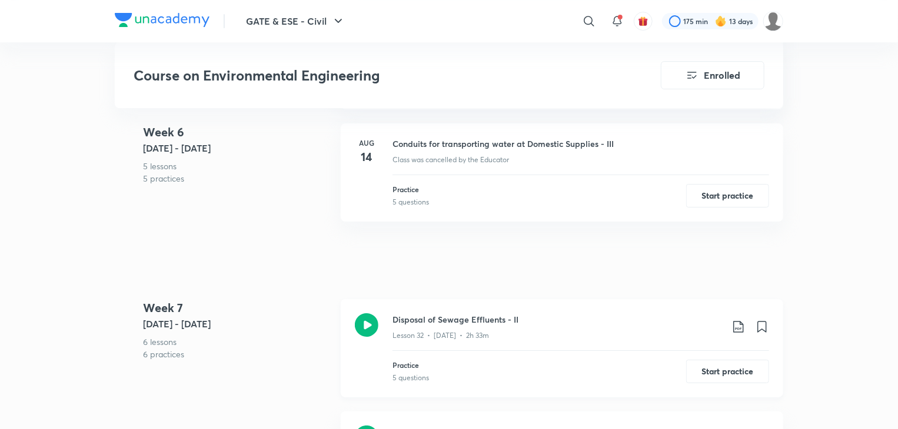
scroll to position [4242, 0]
click at [744, 325] on icon at bounding box center [738, 326] width 14 height 14
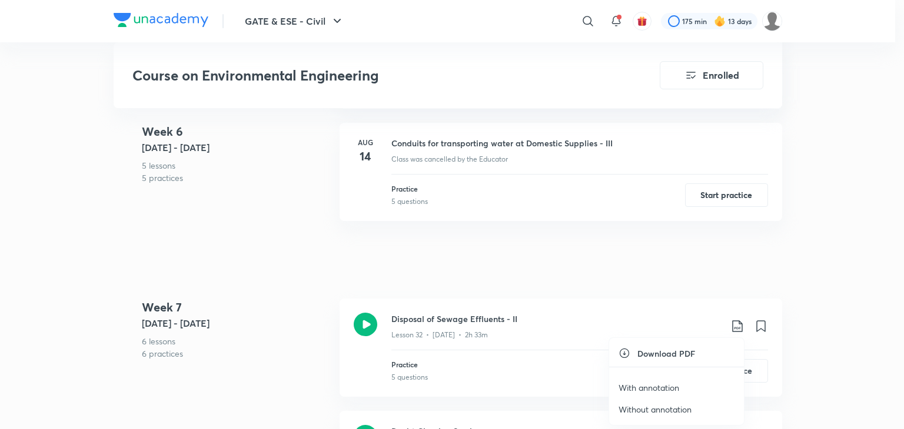
click at [654, 389] on p "With annotation" at bounding box center [648, 388] width 61 height 12
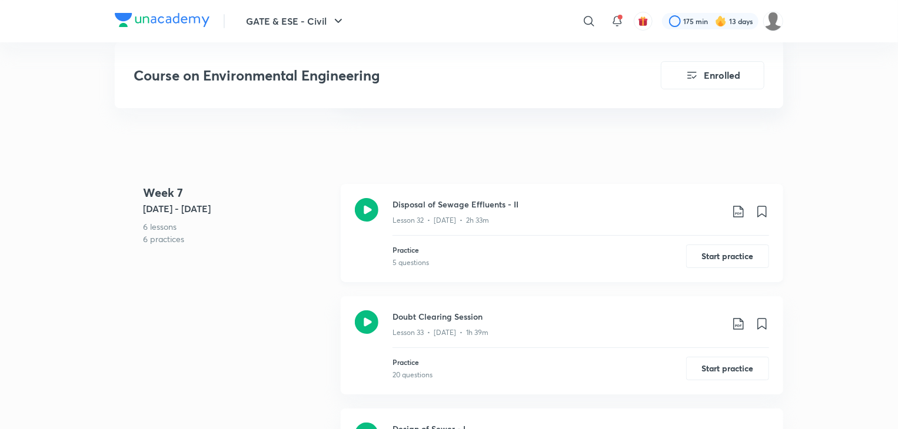
scroll to position [4360, 0]
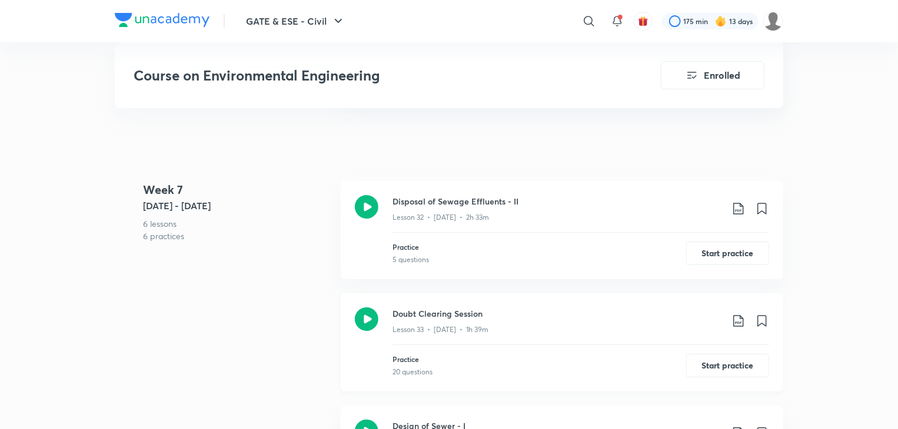
click at [734, 324] on icon at bounding box center [738, 321] width 10 height 12
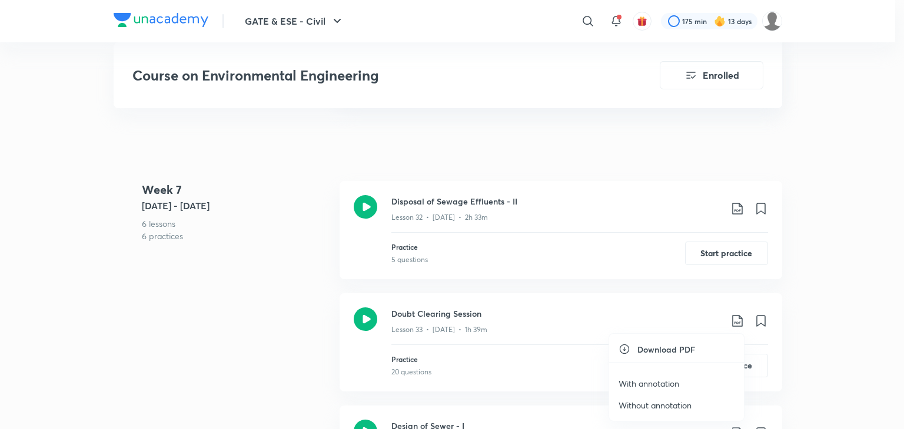
click at [667, 379] on p "With annotation" at bounding box center [648, 384] width 61 height 12
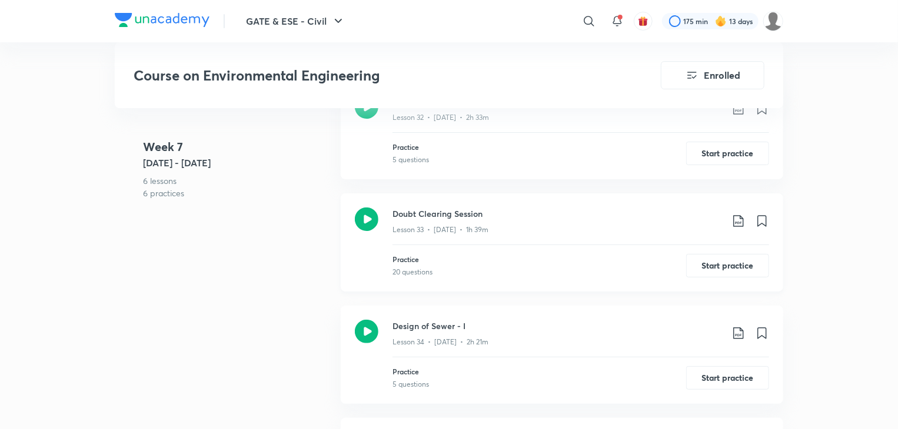
scroll to position [4467, 0]
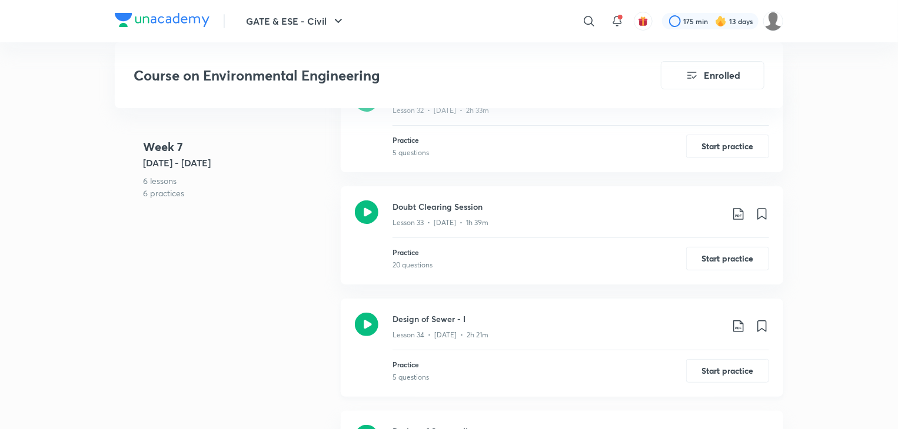
click at [738, 327] on icon at bounding box center [738, 326] width 14 height 14
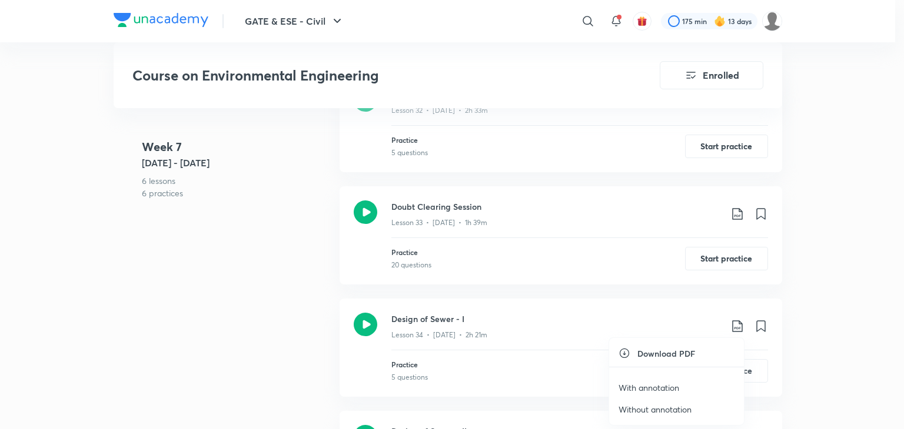
click at [631, 384] on p "With annotation" at bounding box center [648, 388] width 61 height 12
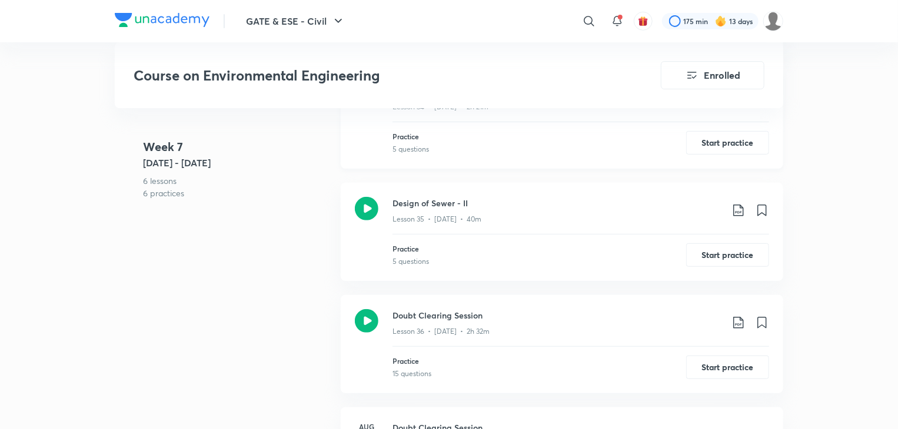
scroll to position [4695, 0]
click at [738, 211] on icon at bounding box center [738, 210] width 14 height 14
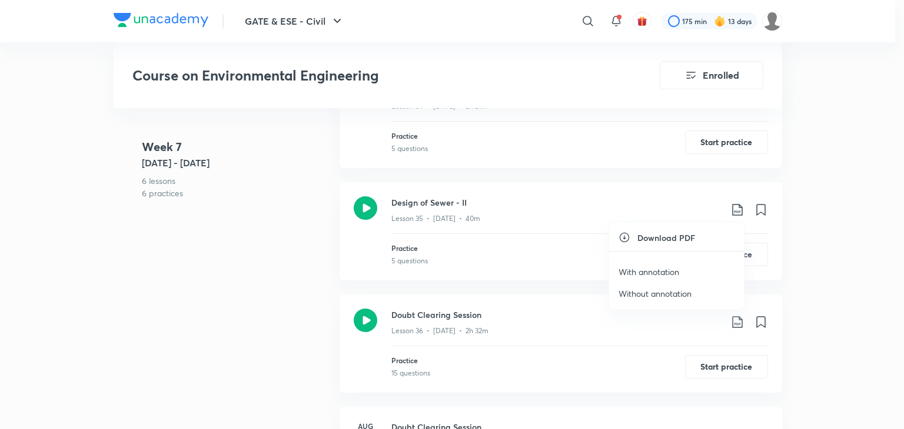
click at [667, 271] on p "With annotation" at bounding box center [648, 272] width 61 height 12
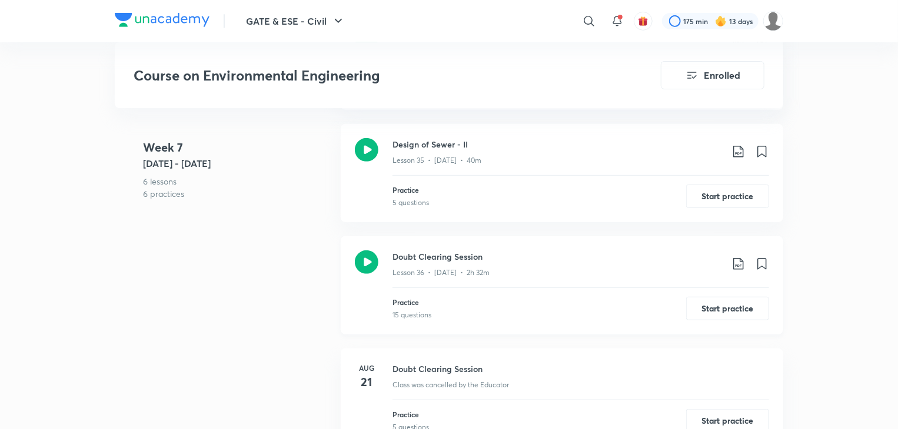
scroll to position [4754, 0]
click at [737, 267] on icon at bounding box center [738, 264] width 14 height 14
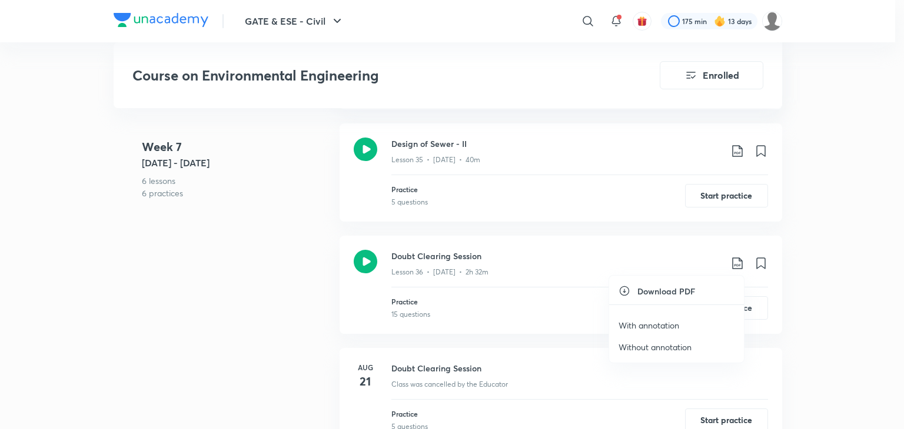
click at [654, 323] on p "With annotation" at bounding box center [648, 325] width 61 height 12
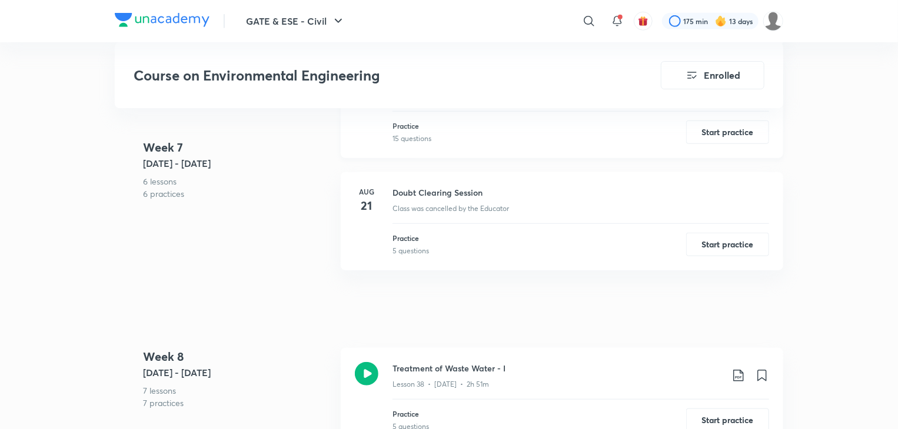
scroll to position [4940, 0]
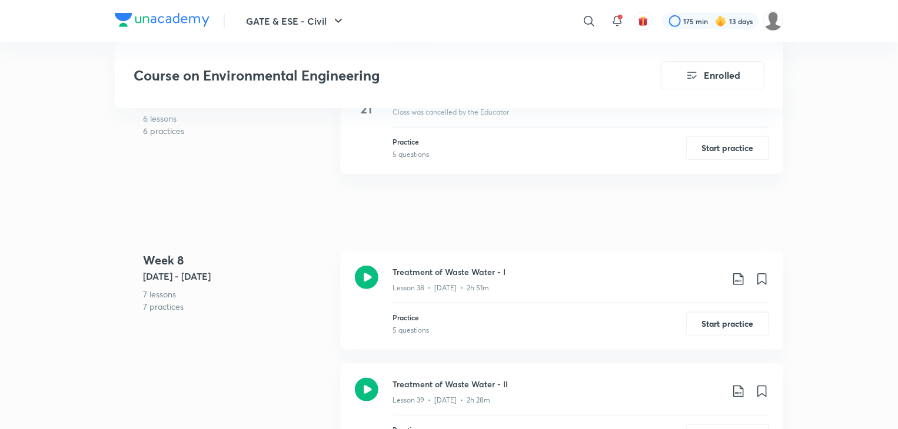
scroll to position [5028, 0]
click at [737, 281] on icon at bounding box center [738, 278] width 14 height 14
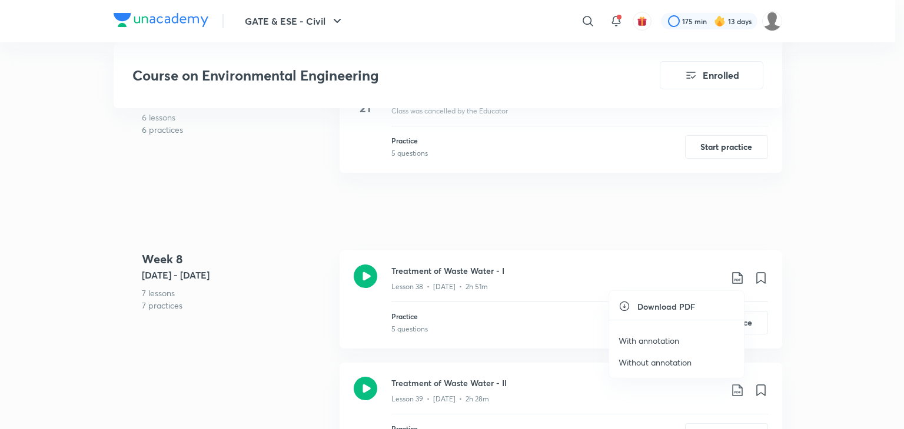
click at [661, 343] on p "With annotation" at bounding box center [648, 341] width 61 height 12
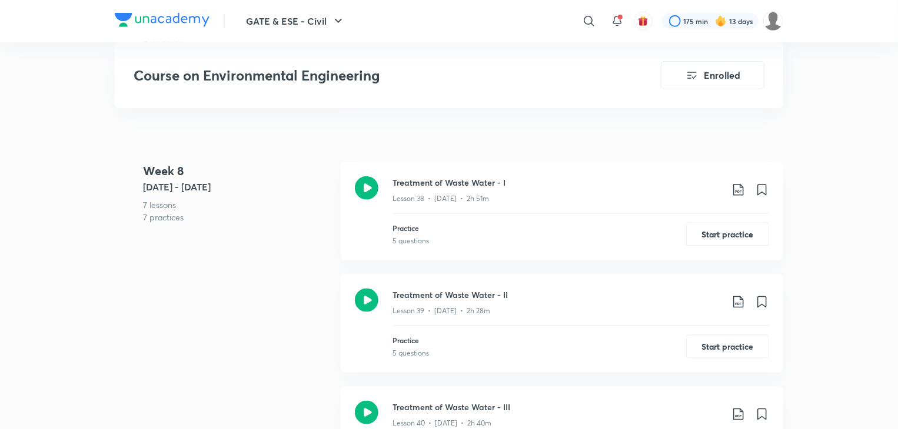
scroll to position [5117, 0]
click at [737, 301] on icon at bounding box center [738, 302] width 14 height 14
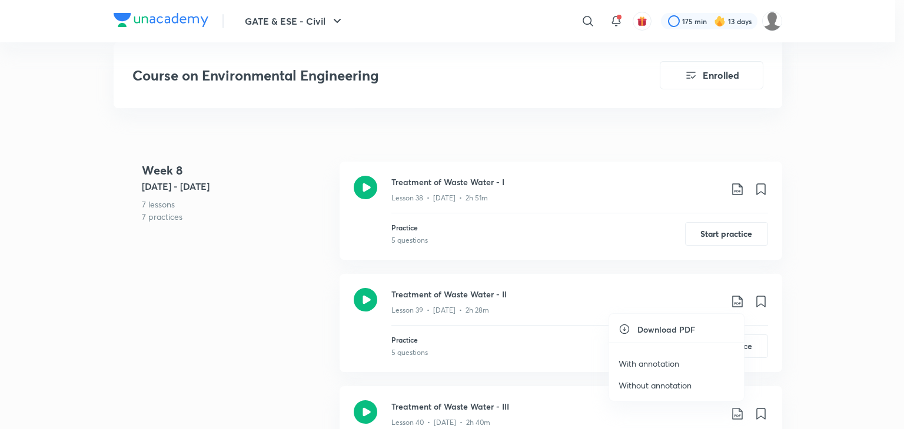
click at [643, 361] on p "With annotation" at bounding box center [648, 364] width 61 height 12
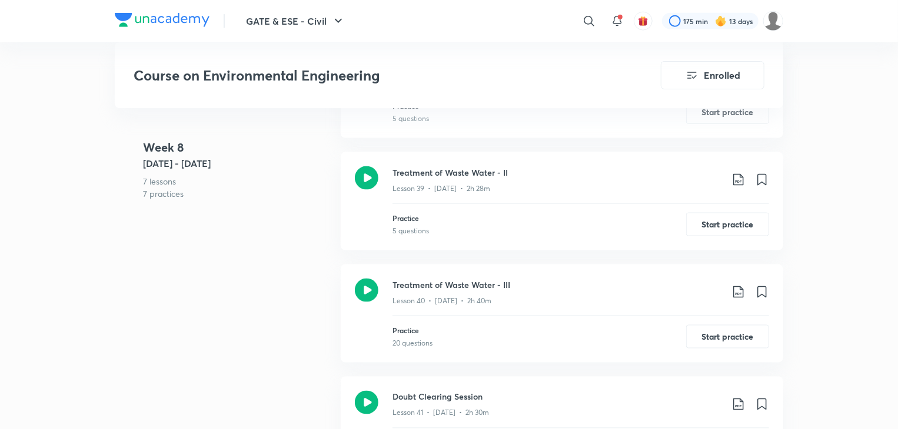
scroll to position [5241, 0]
click at [735, 291] on icon at bounding box center [738, 290] width 14 height 14
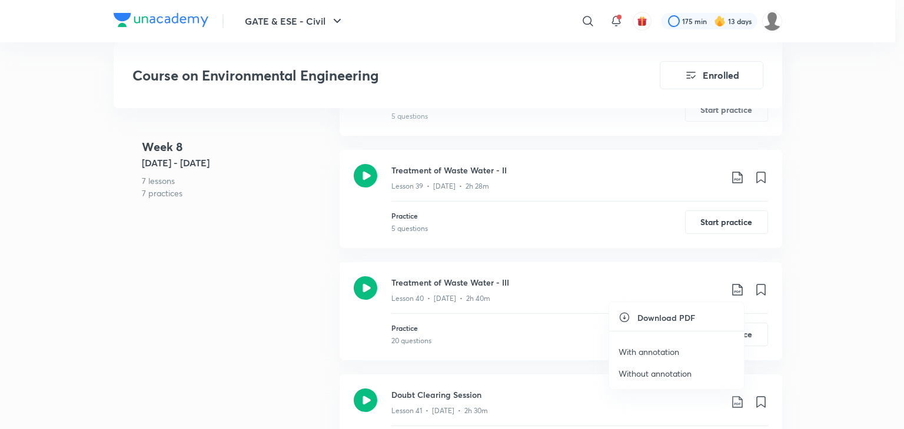
click at [662, 354] on p "With annotation" at bounding box center [648, 352] width 61 height 12
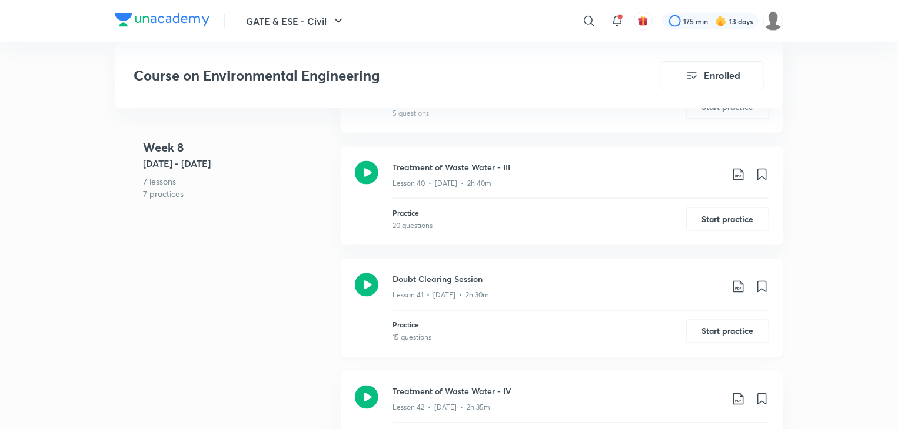
scroll to position [5356, 0]
click at [736, 283] on icon at bounding box center [738, 287] width 14 height 14
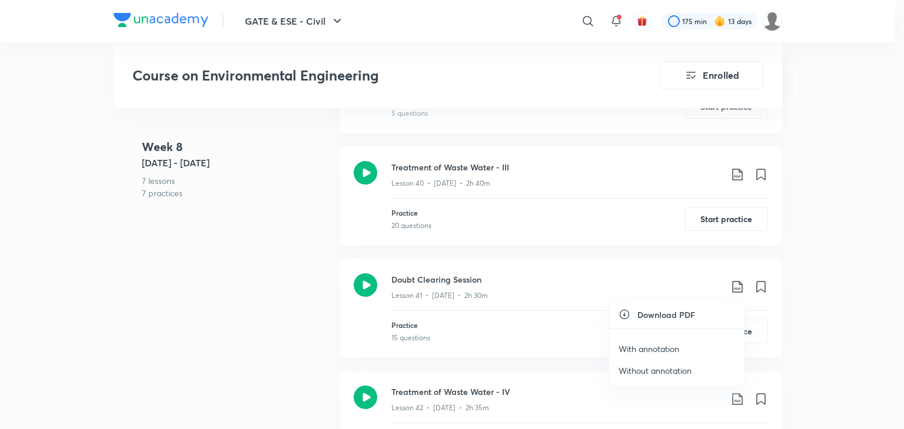
click at [643, 348] on p "With annotation" at bounding box center [648, 349] width 61 height 12
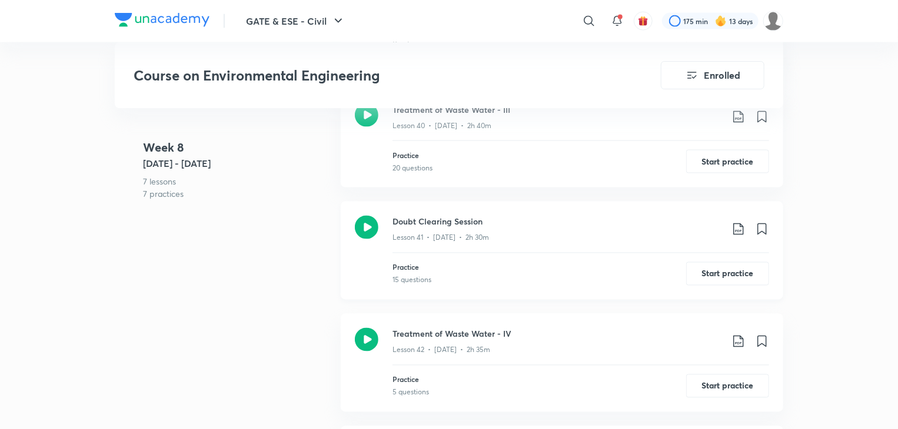
scroll to position [5417, 0]
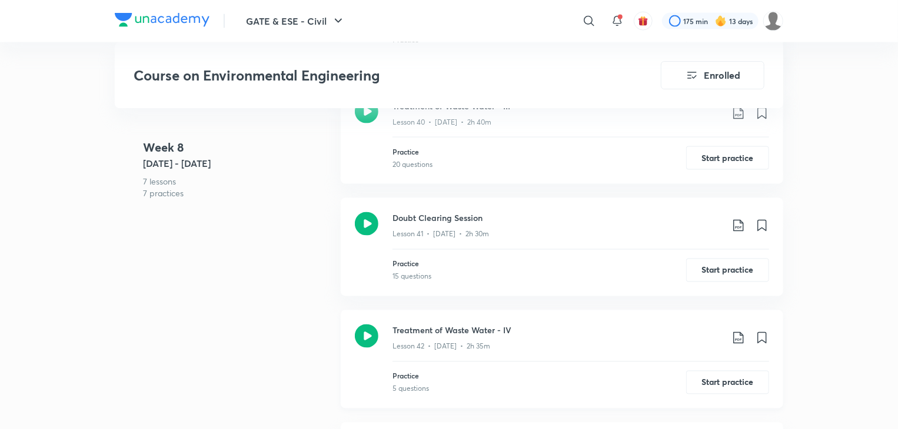
click at [737, 339] on icon at bounding box center [738, 338] width 10 height 12
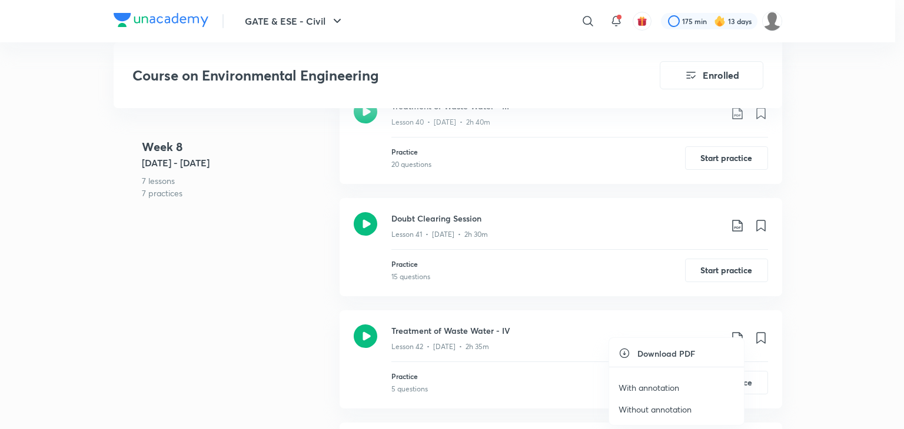
click at [644, 387] on p "With annotation" at bounding box center [648, 388] width 61 height 12
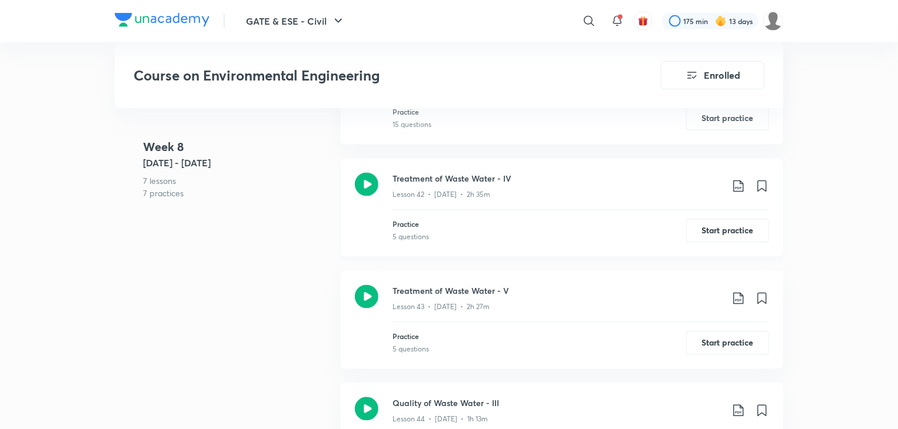
scroll to position [5573, 0]
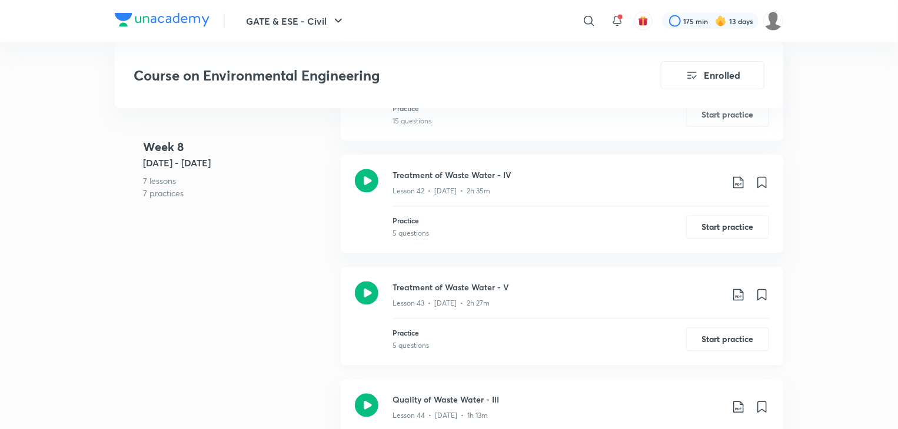
click at [740, 291] on icon at bounding box center [738, 295] width 10 height 12
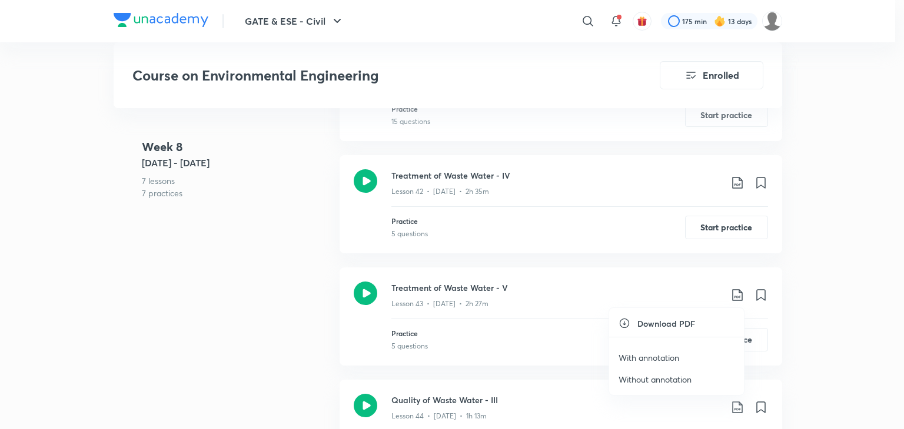
click at [654, 357] on p "With annotation" at bounding box center [648, 358] width 61 height 12
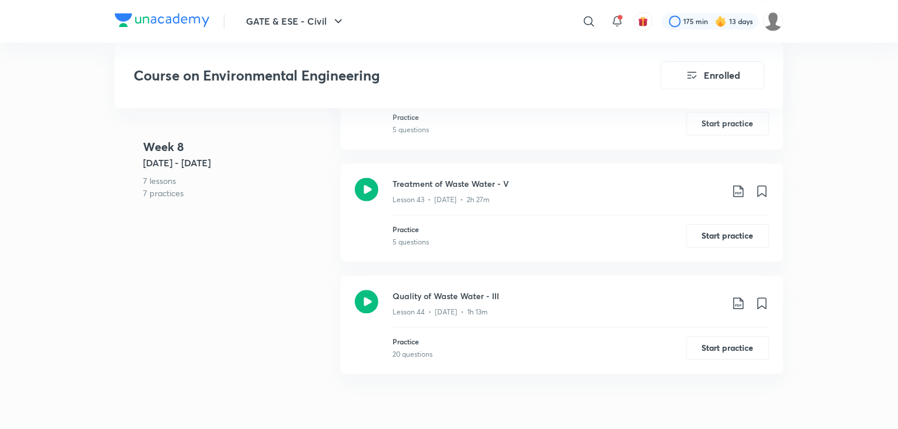
scroll to position [5679, 0]
click at [731, 303] on icon at bounding box center [738, 302] width 14 height 14
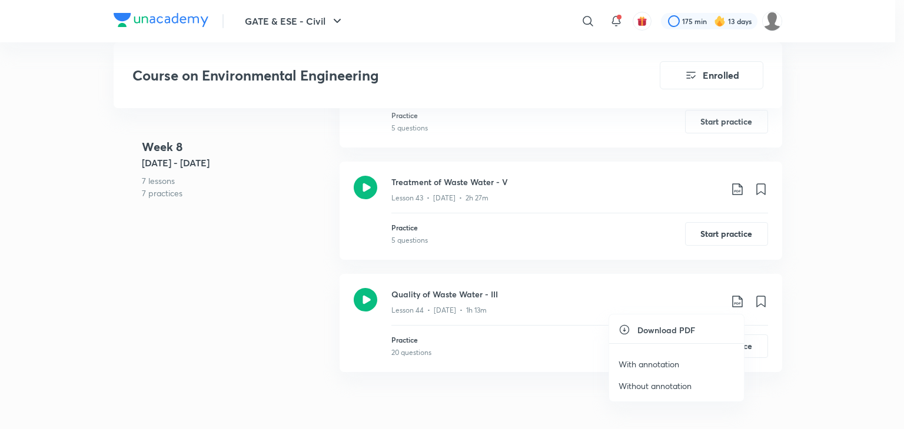
click at [642, 360] on p "With annotation" at bounding box center [648, 364] width 61 height 12
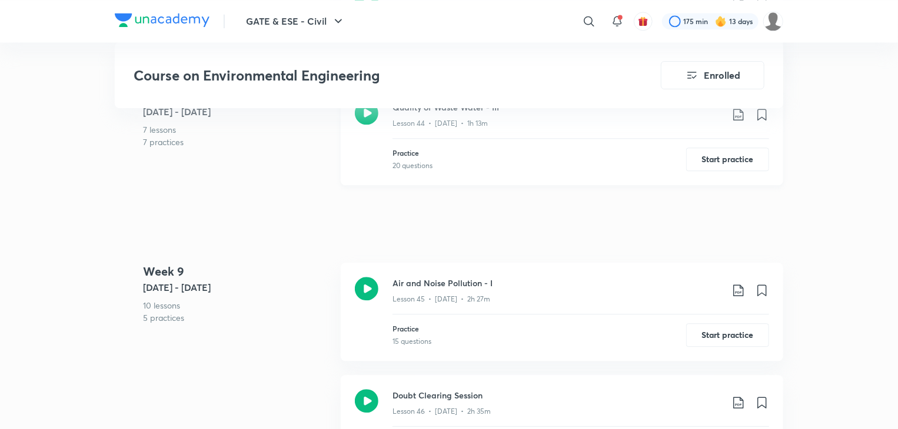
scroll to position [5867, 0]
click at [732, 288] on icon at bounding box center [738, 289] width 14 height 14
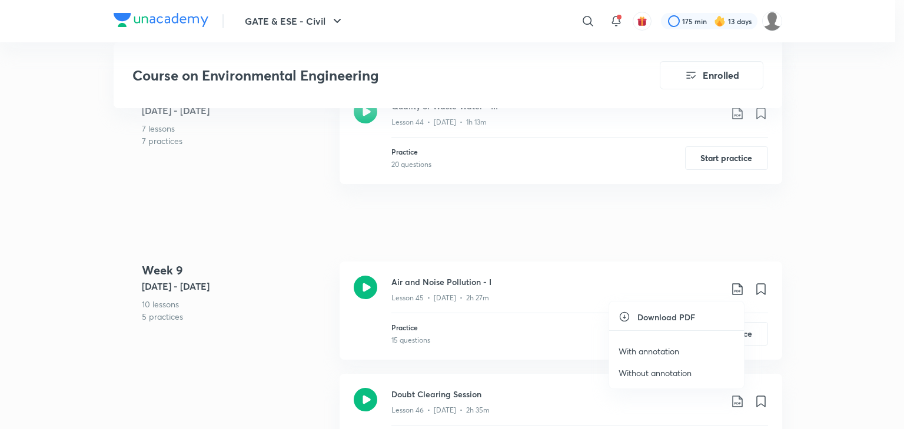
click at [655, 354] on p "With annotation" at bounding box center [648, 351] width 61 height 12
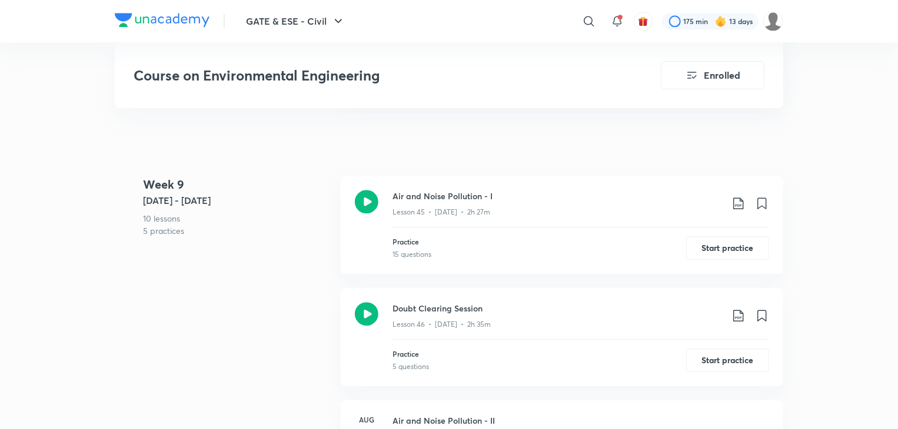
scroll to position [5954, 0]
click at [732, 313] on icon at bounding box center [738, 315] width 14 height 14
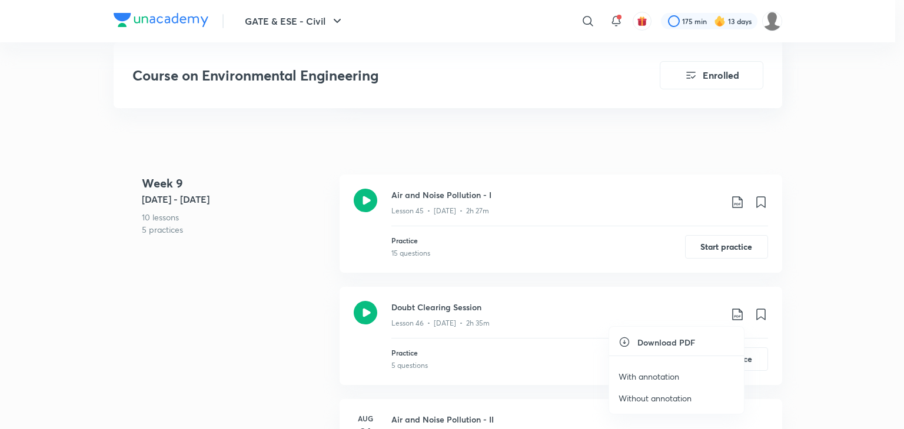
click at [644, 372] on p "With annotation" at bounding box center [648, 377] width 61 height 12
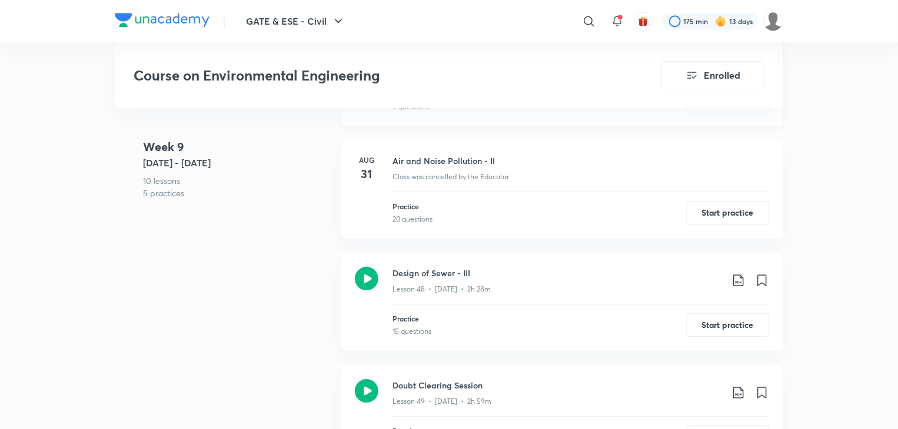
scroll to position [6213, 0]
click at [733, 281] on icon at bounding box center [738, 281] width 14 height 14
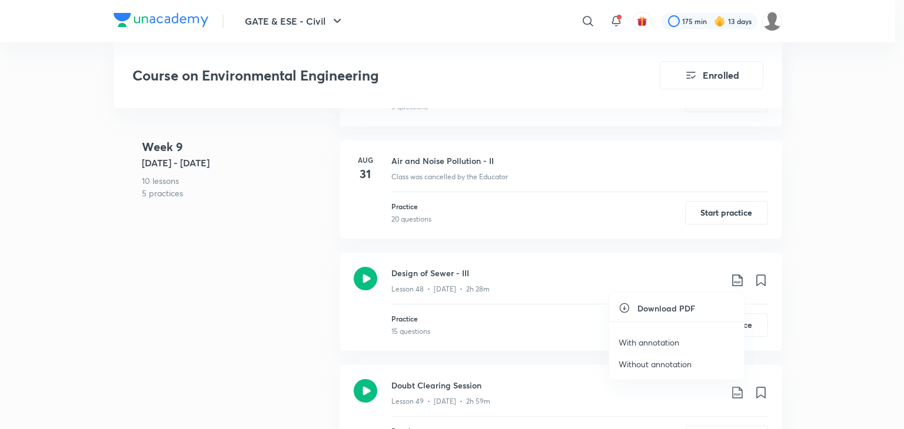
click at [652, 344] on p "With annotation" at bounding box center [648, 343] width 61 height 12
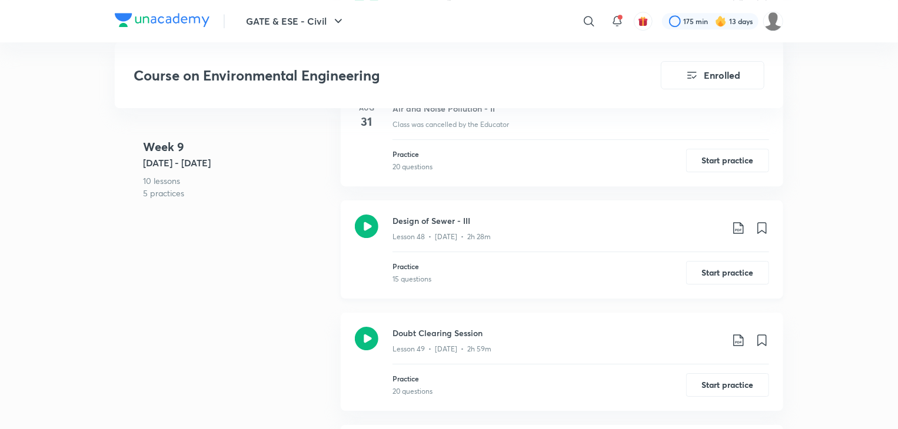
scroll to position [6263, 0]
click at [737, 234] on icon at bounding box center [738, 230] width 14 height 14
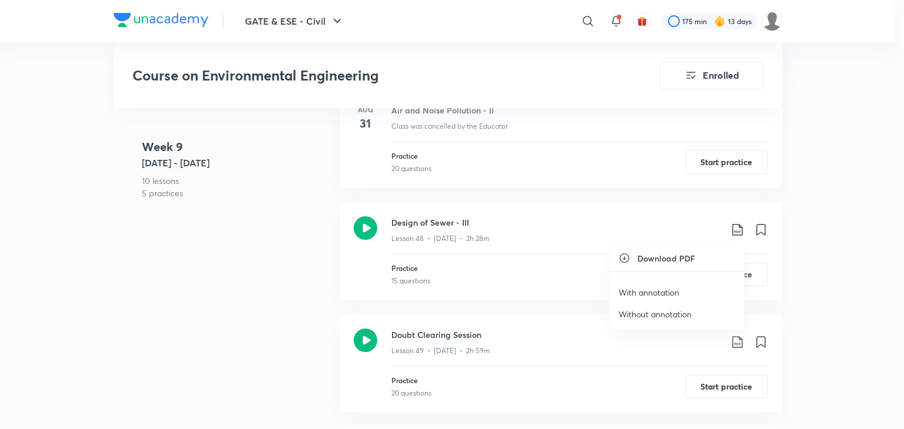
click at [664, 295] on p "With annotation" at bounding box center [648, 293] width 61 height 12
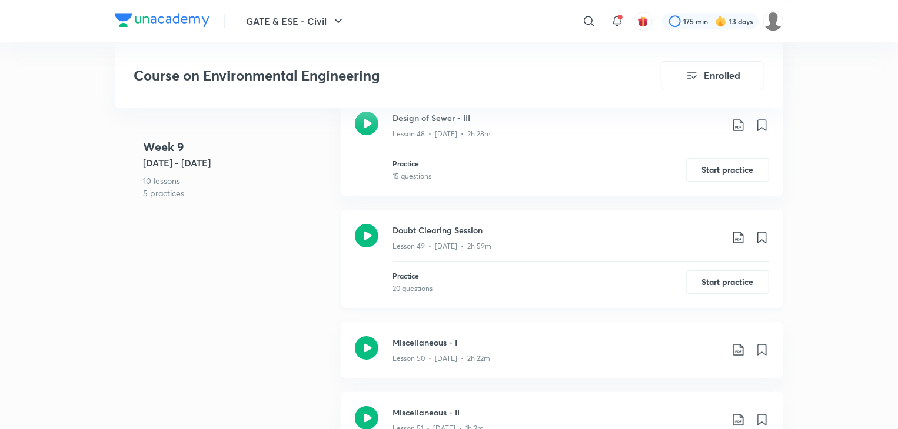
scroll to position [6367, 0]
click at [737, 237] on icon at bounding box center [738, 239] width 14 height 14
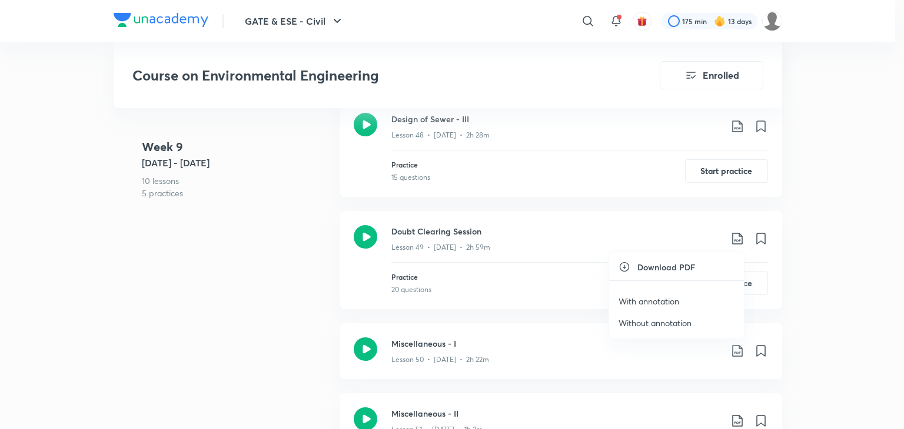
click at [654, 300] on p "With annotation" at bounding box center [648, 301] width 61 height 12
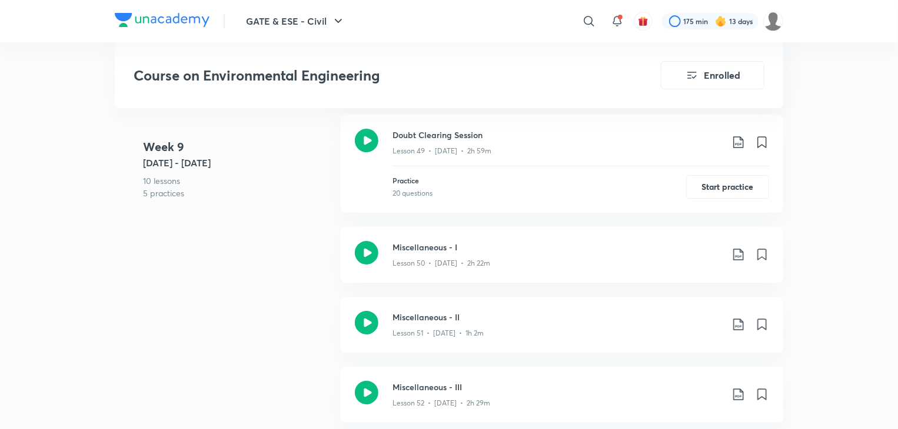
scroll to position [6465, 0]
click at [732, 255] on icon at bounding box center [738, 254] width 14 height 14
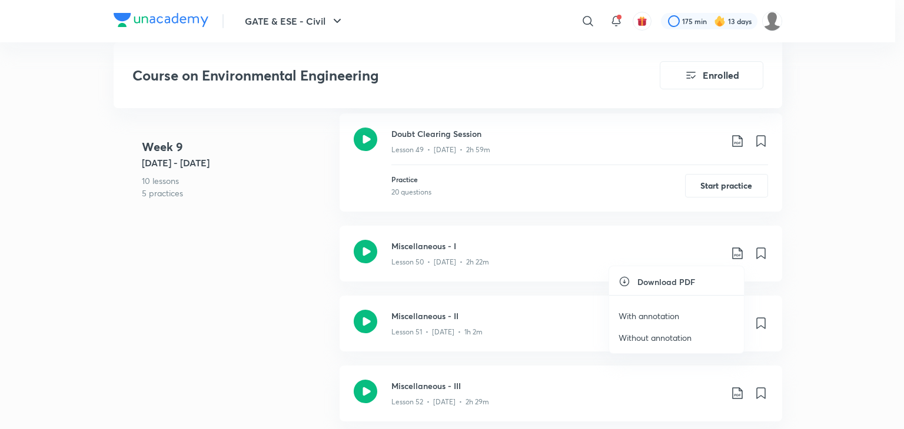
click at [668, 312] on p "With annotation" at bounding box center [648, 316] width 61 height 12
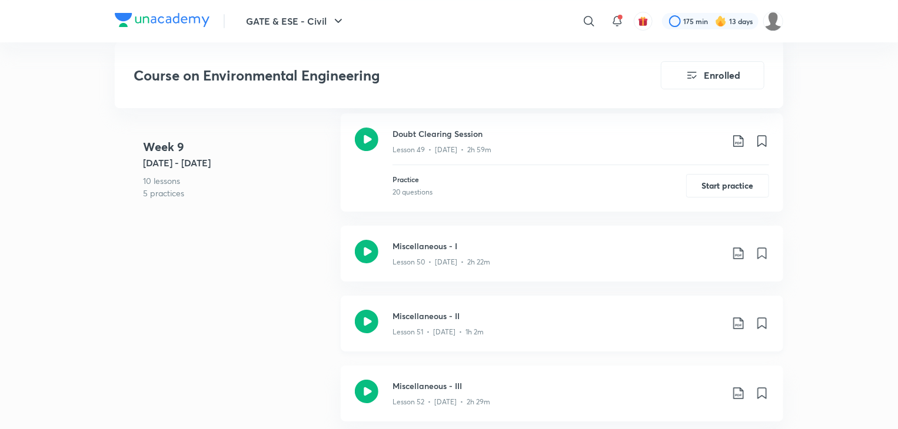
click at [740, 321] on icon at bounding box center [738, 324] width 10 height 12
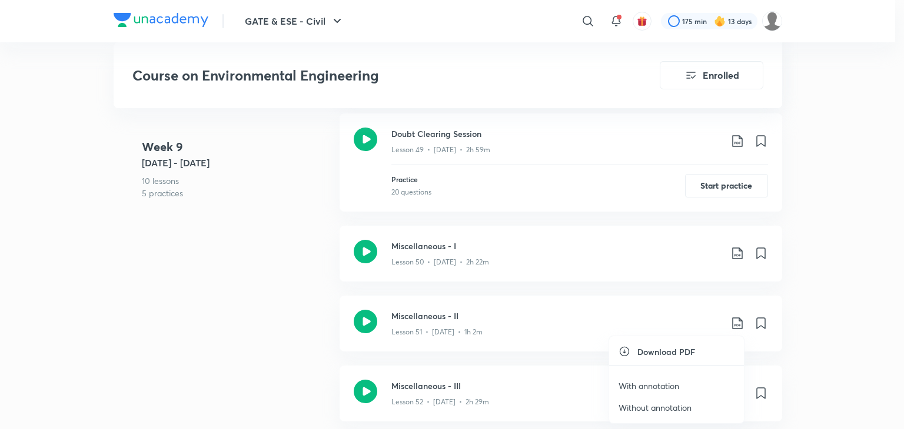
click at [668, 387] on p "With annotation" at bounding box center [648, 386] width 61 height 12
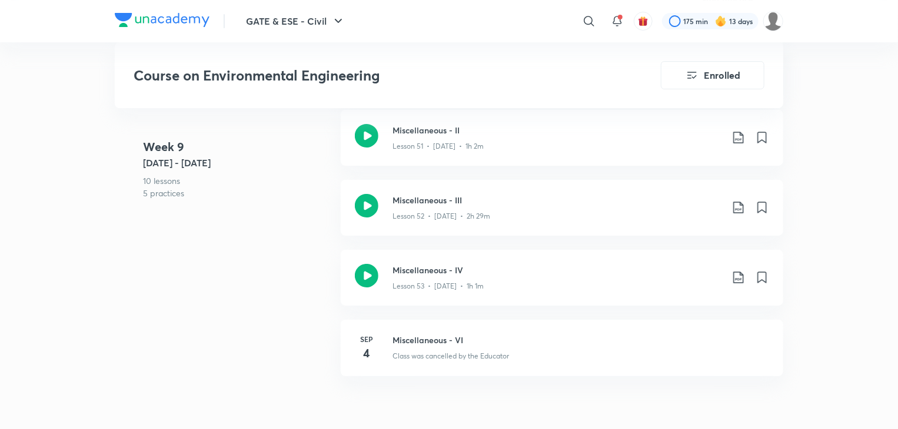
scroll to position [6653, 0]
click at [735, 204] on icon at bounding box center [738, 205] width 14 height 14
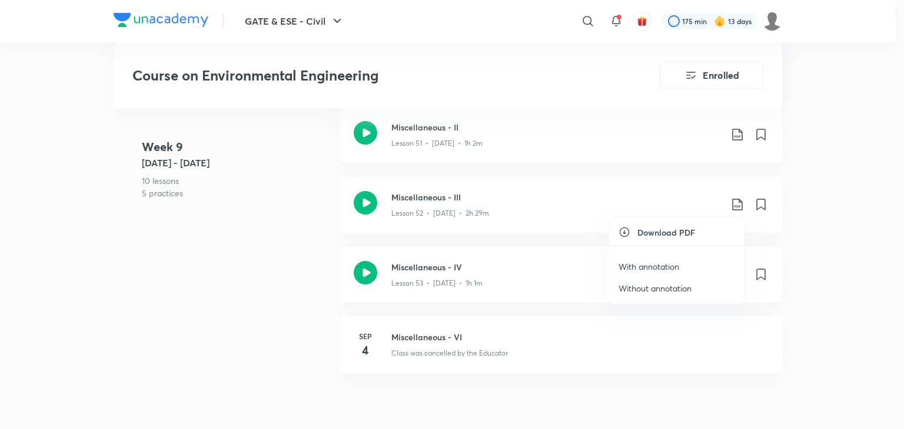
click at [648, 266] on p "With annotation" at bounding box center [648, 267] width 61 height 12
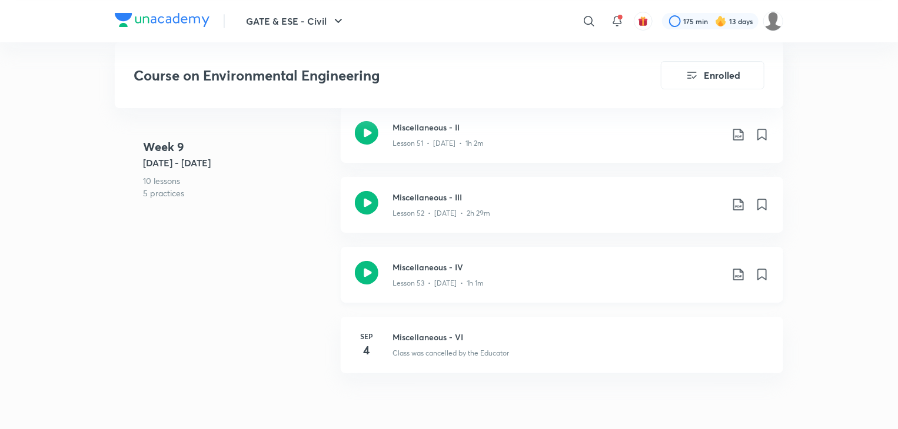
click at [737, 274] on icon at bounding box center [738, 275] width 14 height 14
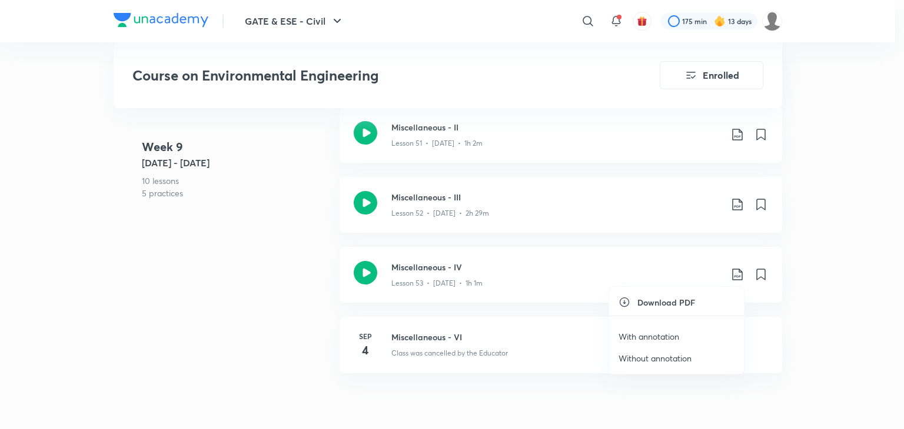
click at [657, 338] on p "With annotation" at bounding box center [648, 337] width 61 height 12
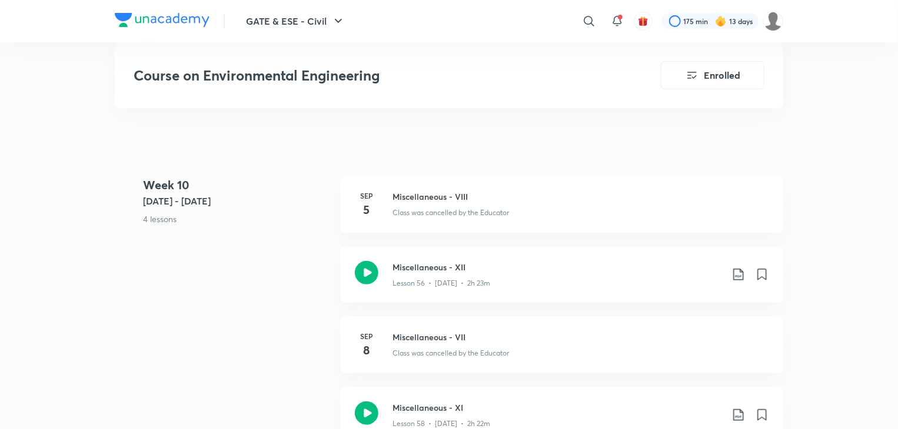
scroll to position [6928, 0]
click at [734, 277] on icon at bounding box center [738, 275] width 14 height 14
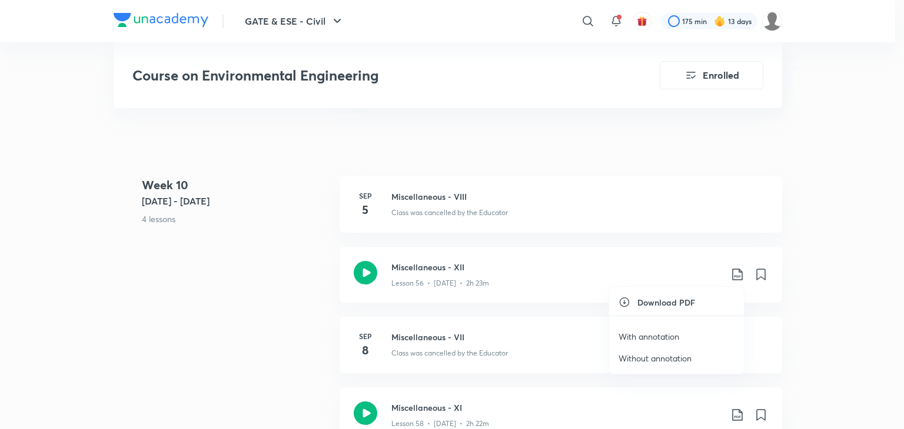
click at [659, 336] on p "With annotation" at bounding box center [648, 337] width 61 height 12
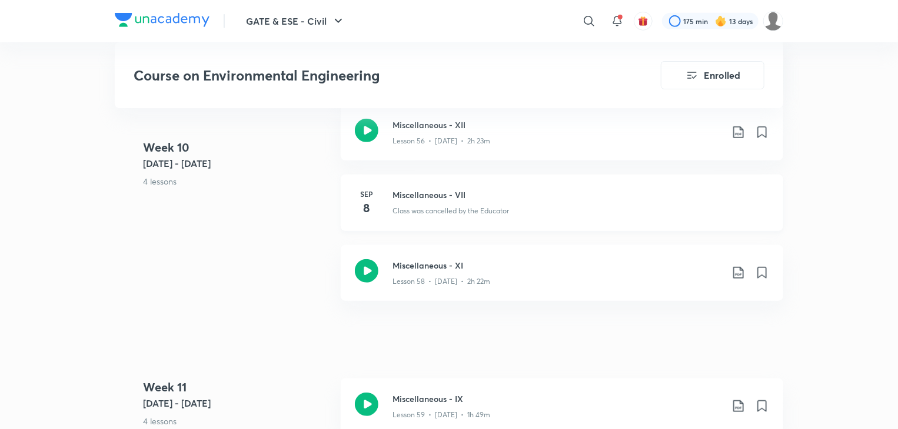
scroll to position [7072, 0]
click at [732, 271] on icon at bounding box center [738, 272] width 14 height 14
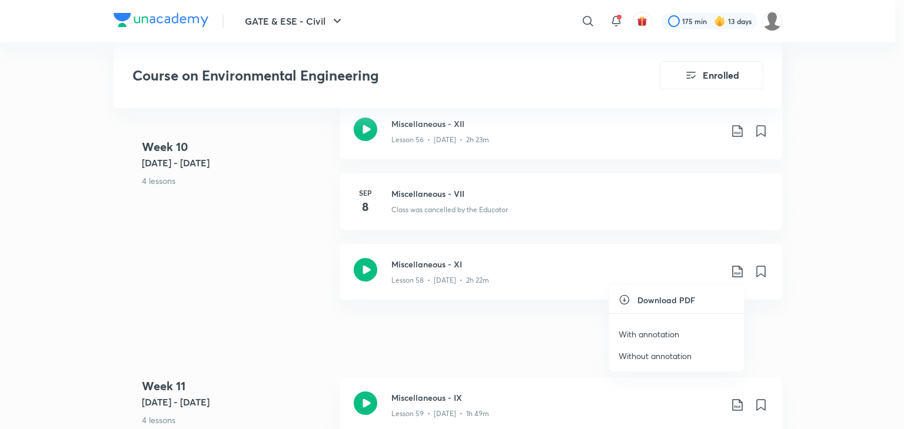
click at [659, 332] on p "With annotation" at bounding box center [648, 334] width 61 height 12
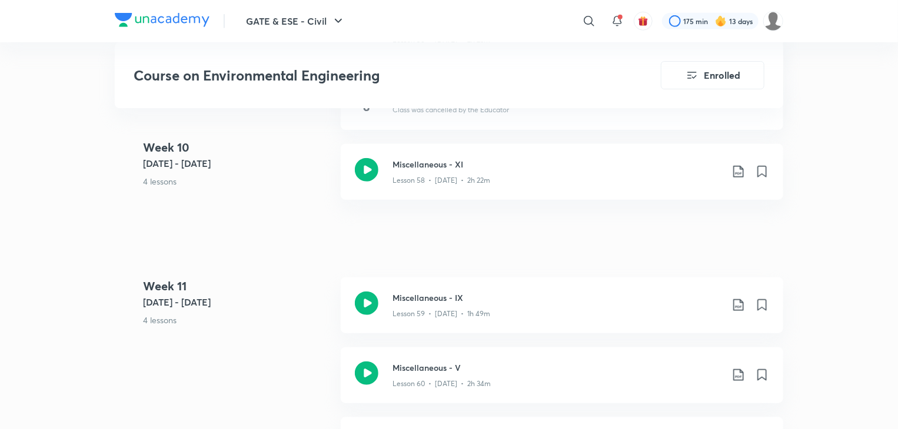
scroll to position [7180, 0]
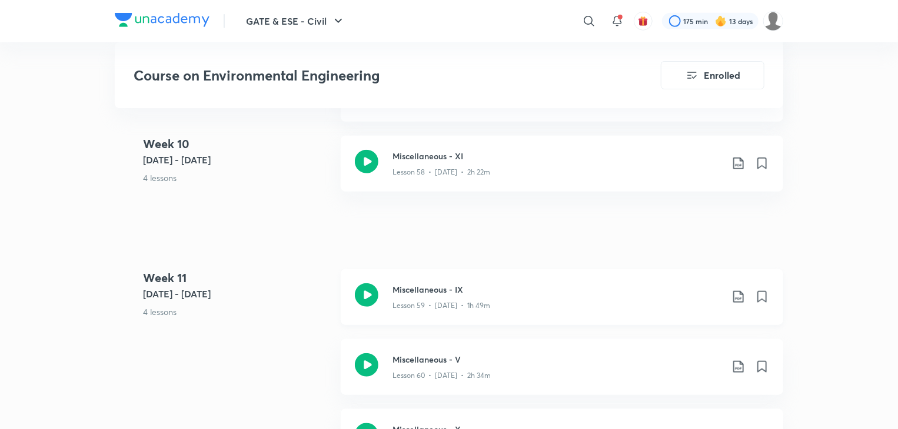
click at [740, 299] on icon at bounding box center [738, 297] width 14 height 14
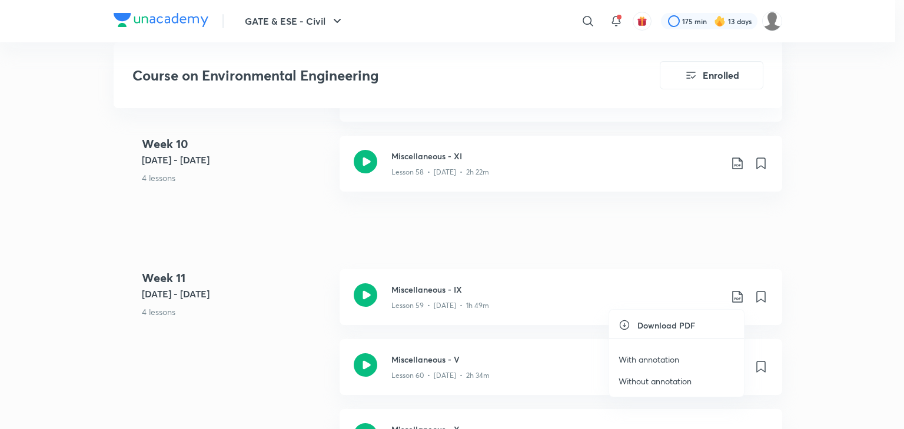
click at [658, 358] on p "With annotation" at bounding box center [648, 360] width 61 height 12
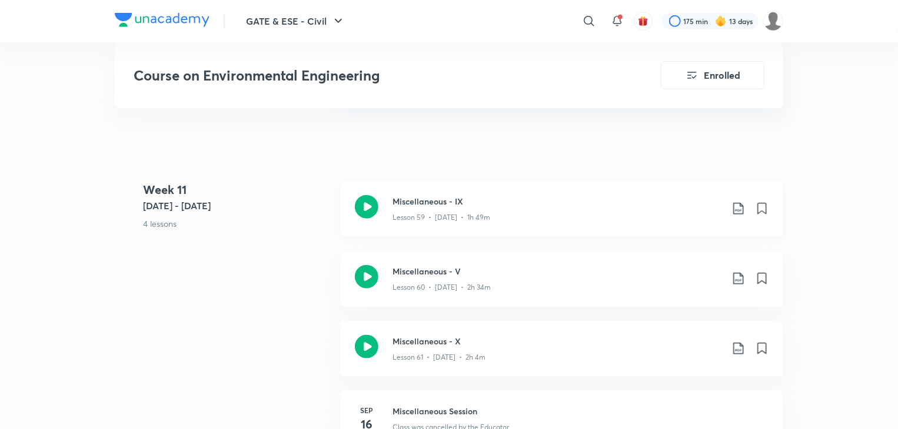
scroll to position [7269, 0]
click at [739, 275] on icon at bounding box center [738, 278] width 14 height 14
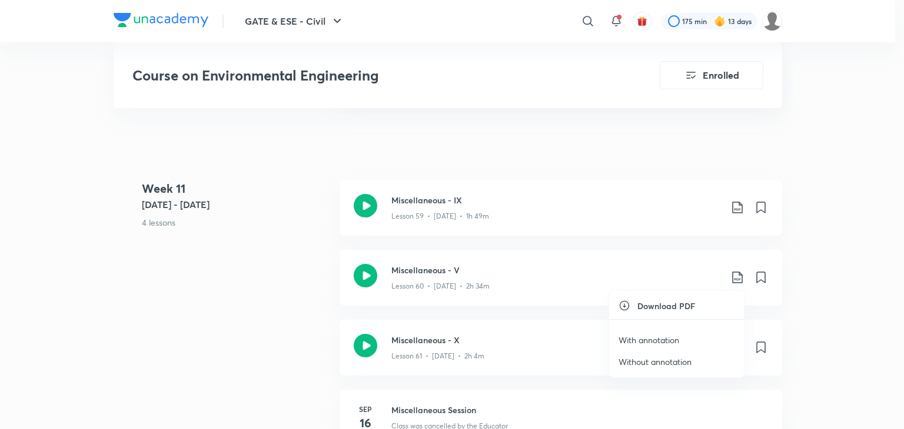
click at [654, 340] on p "With annotation" at bounding box center [648, 340] width 61 height 12
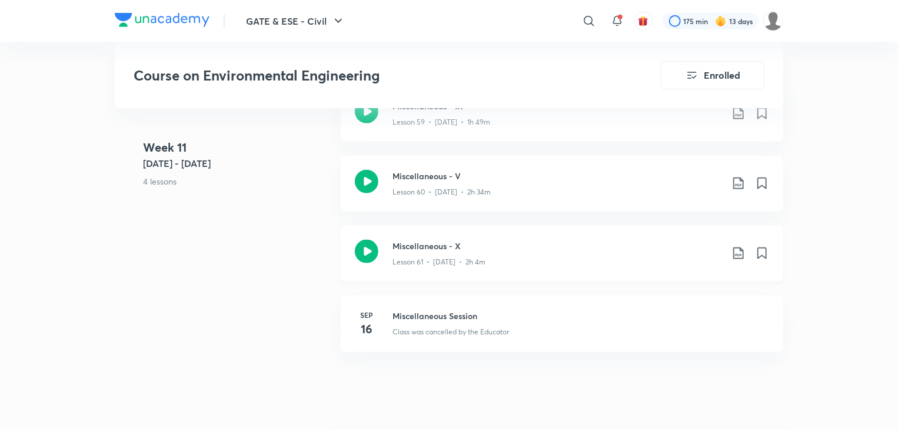
scroll to position [7364, 0]
click at [735, 247] on icon at bounding box center [738, 253] width 10 height 12
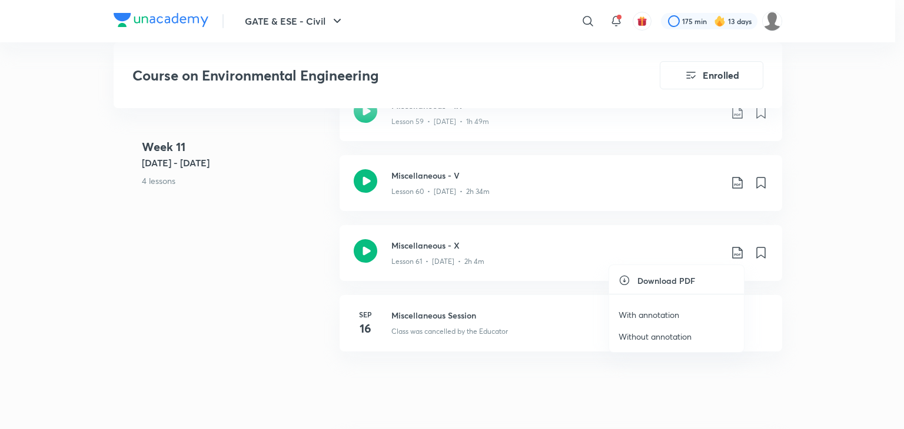
click at [648, 308] on li "With annotation" at bounding box center [676, 315] width 135 height 22
click at [645, 314] on p "With annotation" at bounding box center [648, 315] width 61 height 12
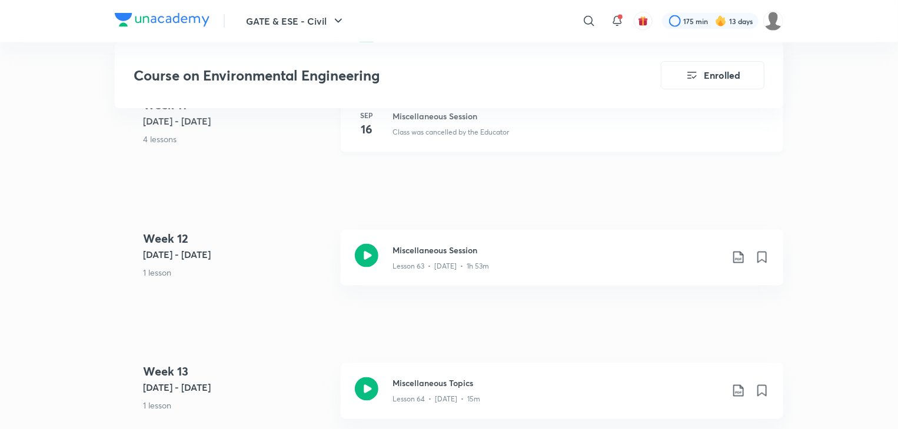
scroll to position [7567, 0]
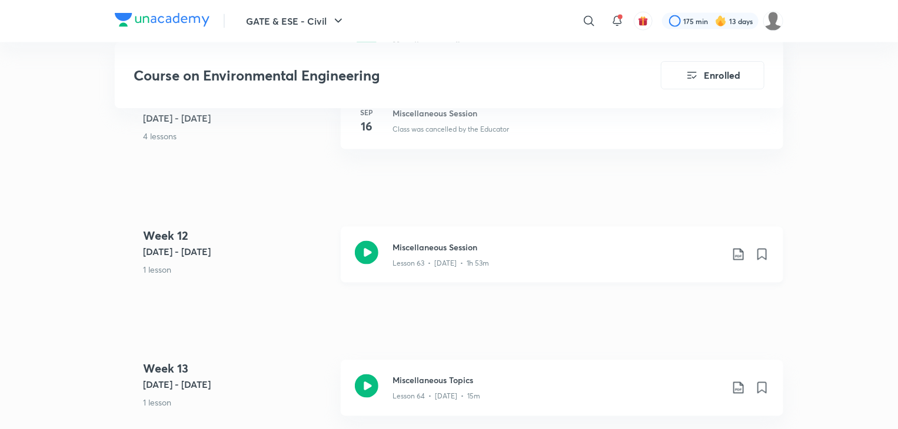
click at [737, 254] on icon at bounding box center [738, 255] width 14 height 14
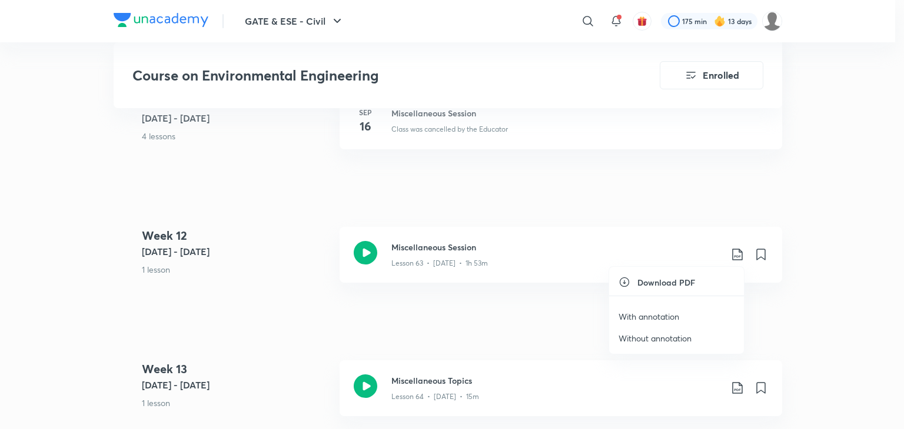
click at [665, 312] on p "With annotation" at bounding box center [648, 317] width 61 height 12
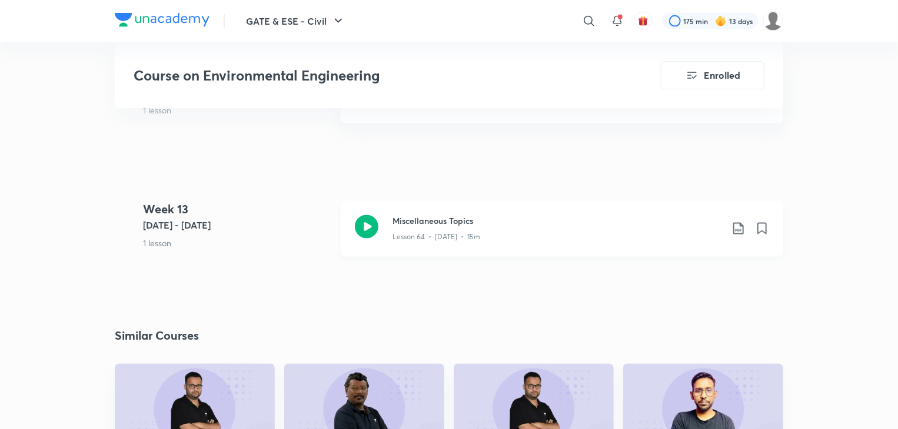
scroll to position [7727, 0]
click at [734, 228] on icon at bounding box center [738, 228] width 10 height 12
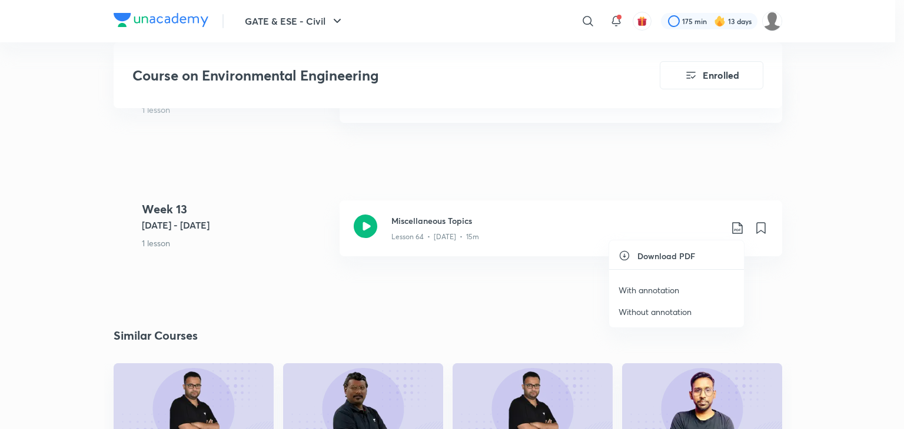
click at [662, 289] on p "With annotation" at bounding box center [648, 290] width 61 height 12
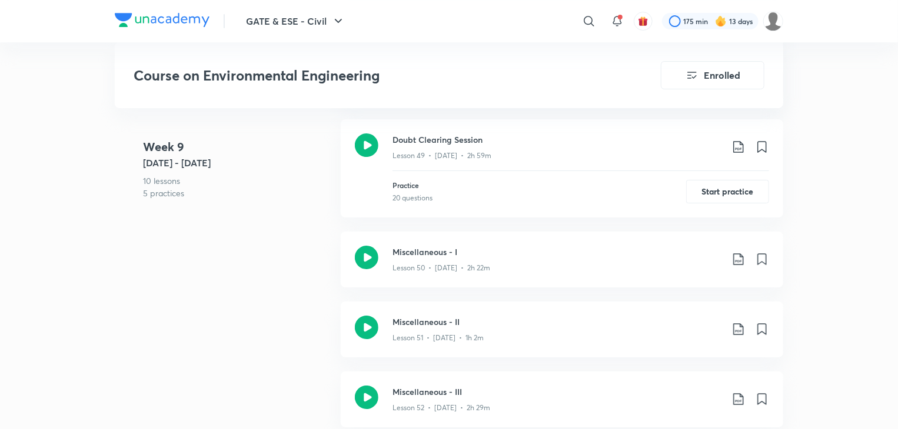
scroll to position [6294, 0]
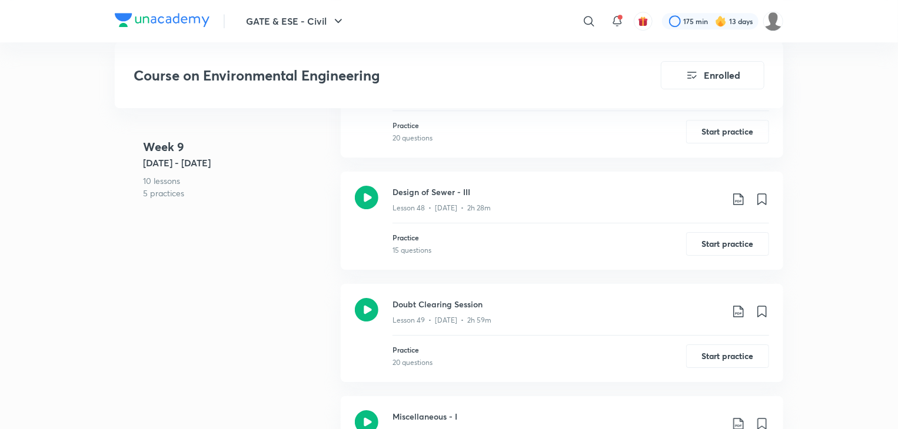
drag, startPoint x: 594, startPoint y: 17, endPoint x: 577, endPoint y: 26, distance: 20.0
click at [588, 20] on icon at bounding box center [589, 21] width 14 height 14
click at [478, 18] on input "text" at bounding box center [511, 21] width 185 height 32
click at [477, 19] on input "text" at bounding box center [511, 21] width 185 height 32
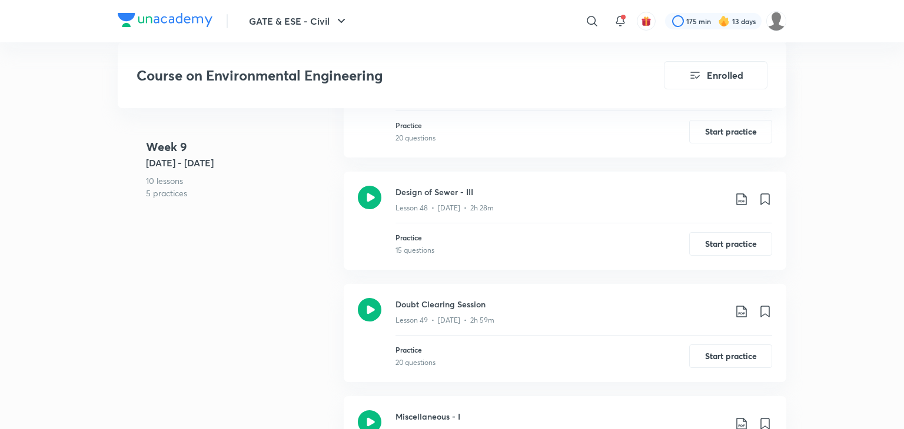
click at [604, 21] on input "text" at bounding box center [604, 21] width 0 height 32
drag, startPoint x: 503, startPoint y: 17, endPoint x: 478, endPoint y: 59, distance: 49.0
click at [502, 20] on input "text" at bounding box center [511, 21] width 185 height 32
type input "[PERSON_NAME]"
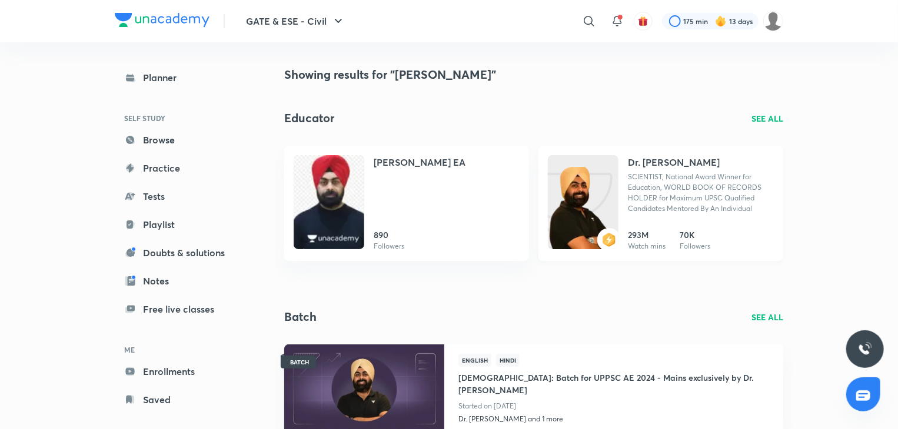
click at [671, 175] on p "SCIENTIST, National Award Winner for Education, WORLD BOOK OF RECORDS HOLDER fo…" at bounding box center [701, 193] width 146 height 42
